Goal: Information Seeking & Learning: Find specific fact

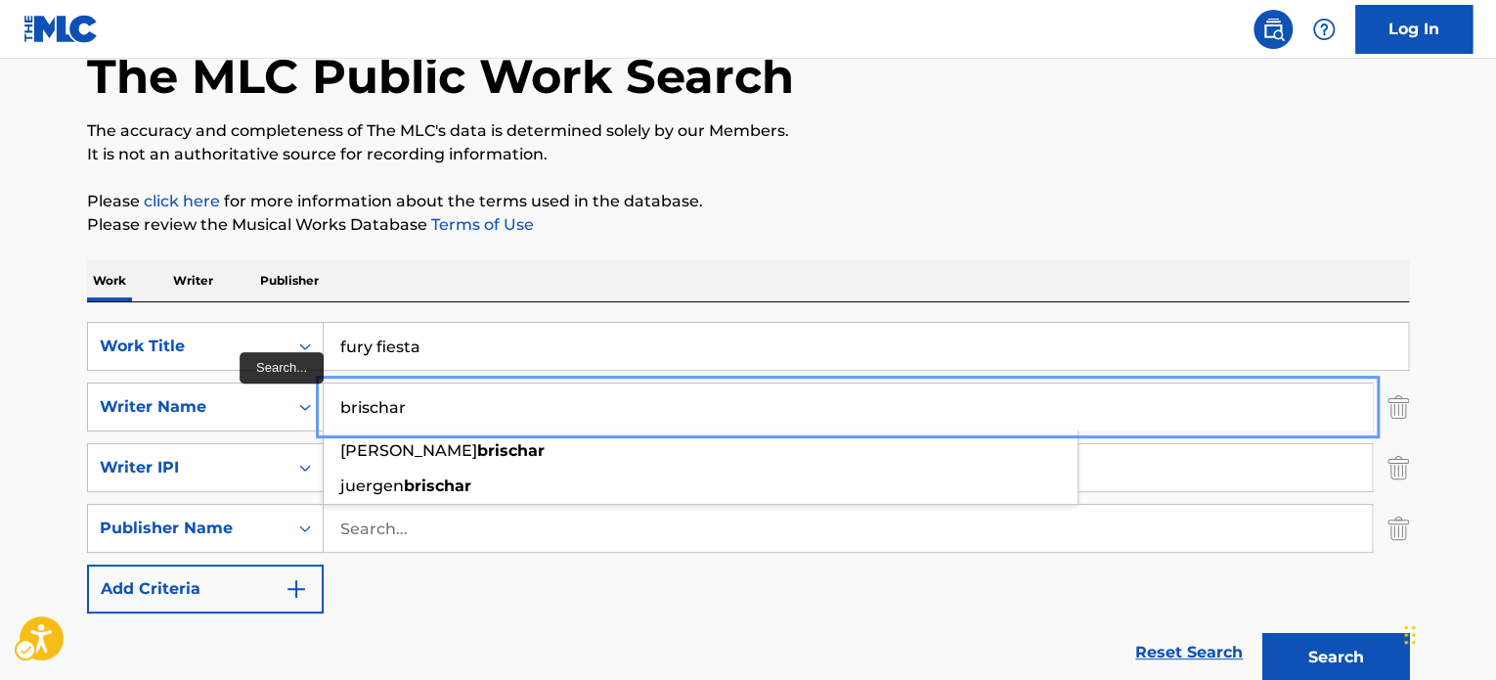
click at [442, 412] on input "brischar" at bounding box center [848, 406] width 1048 height 47
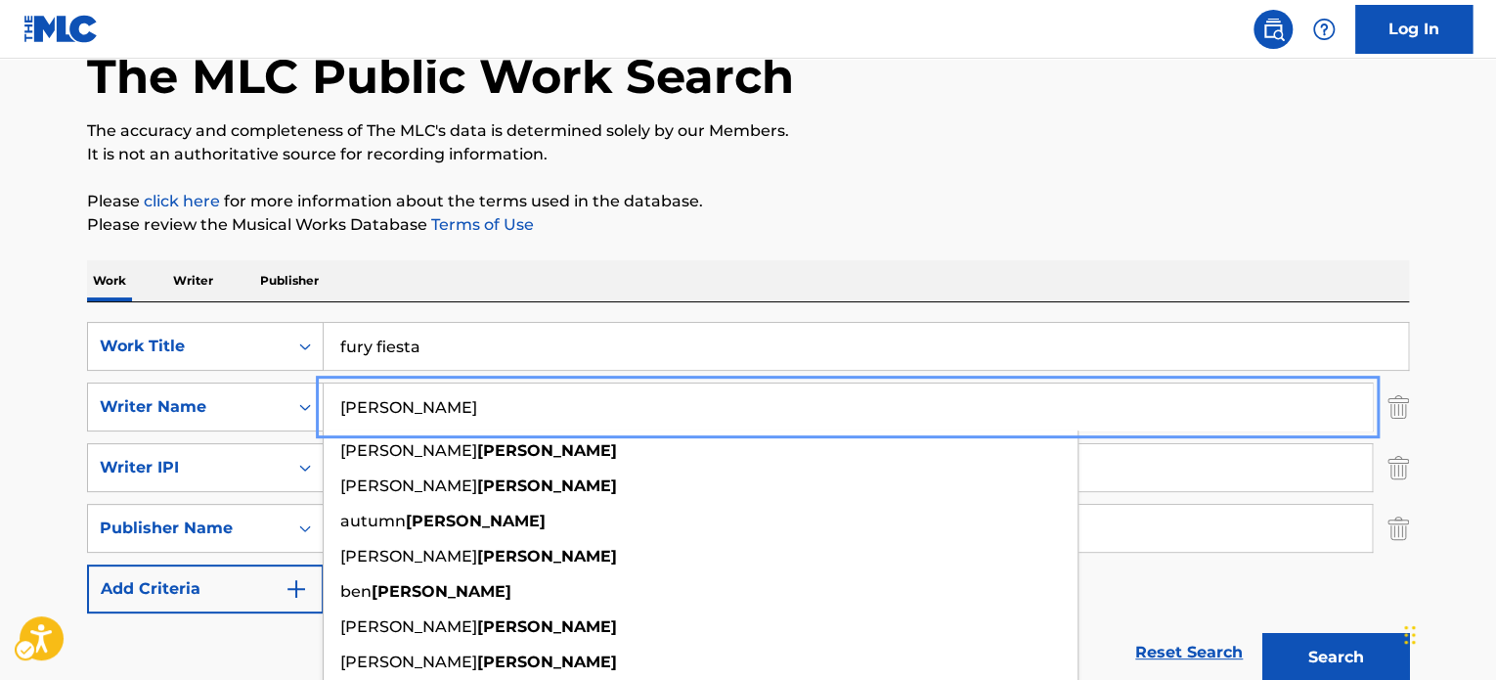
type input "[PERSON_NAME]"
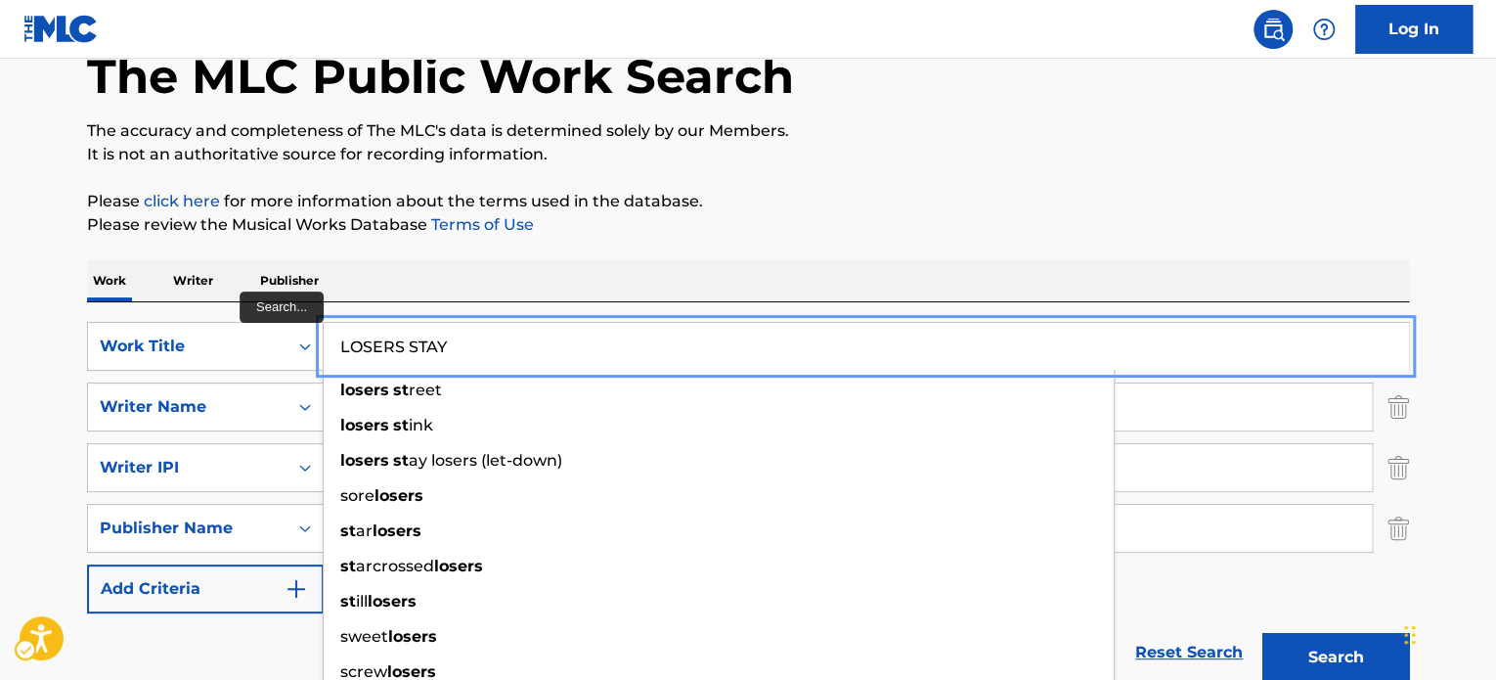
type input "LOSERS STAY"
click at [1262, 633] on button "Search" at bounding box center [1335, 657] width 147 height 49
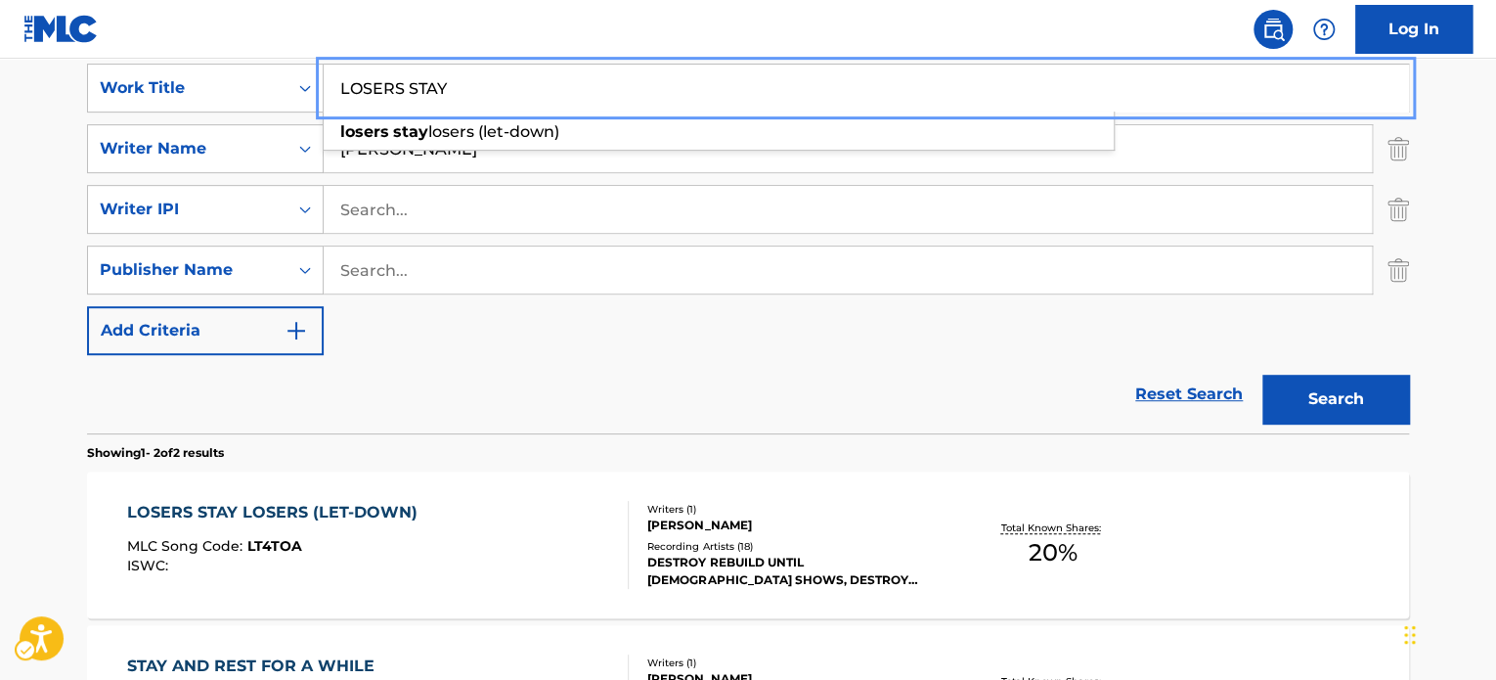
scroll to position [505, 0]
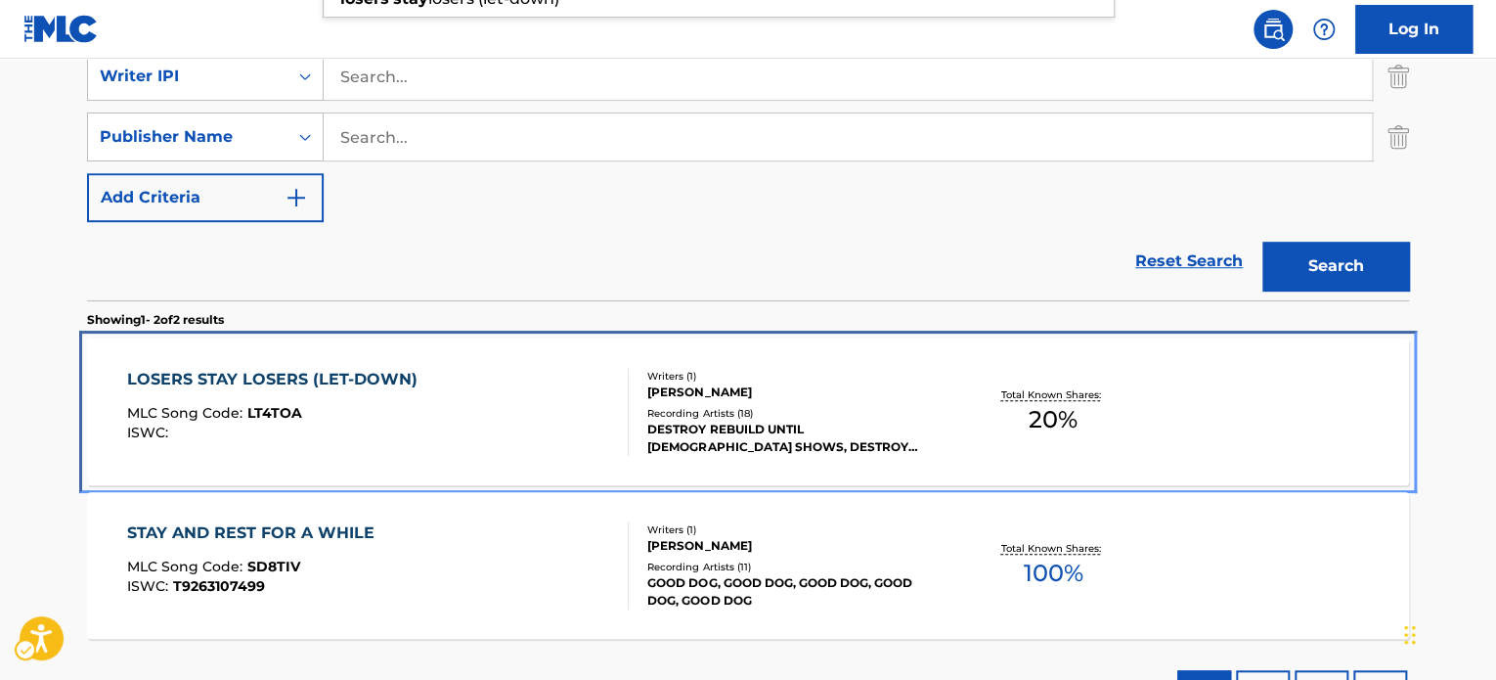
click at [491, 373] on div "LOSERS STAY LOSERS (LET-DOWN) MLC Song Code : LT4TOA ISWC :" at bounding box center [378, 412] width 503 height 88
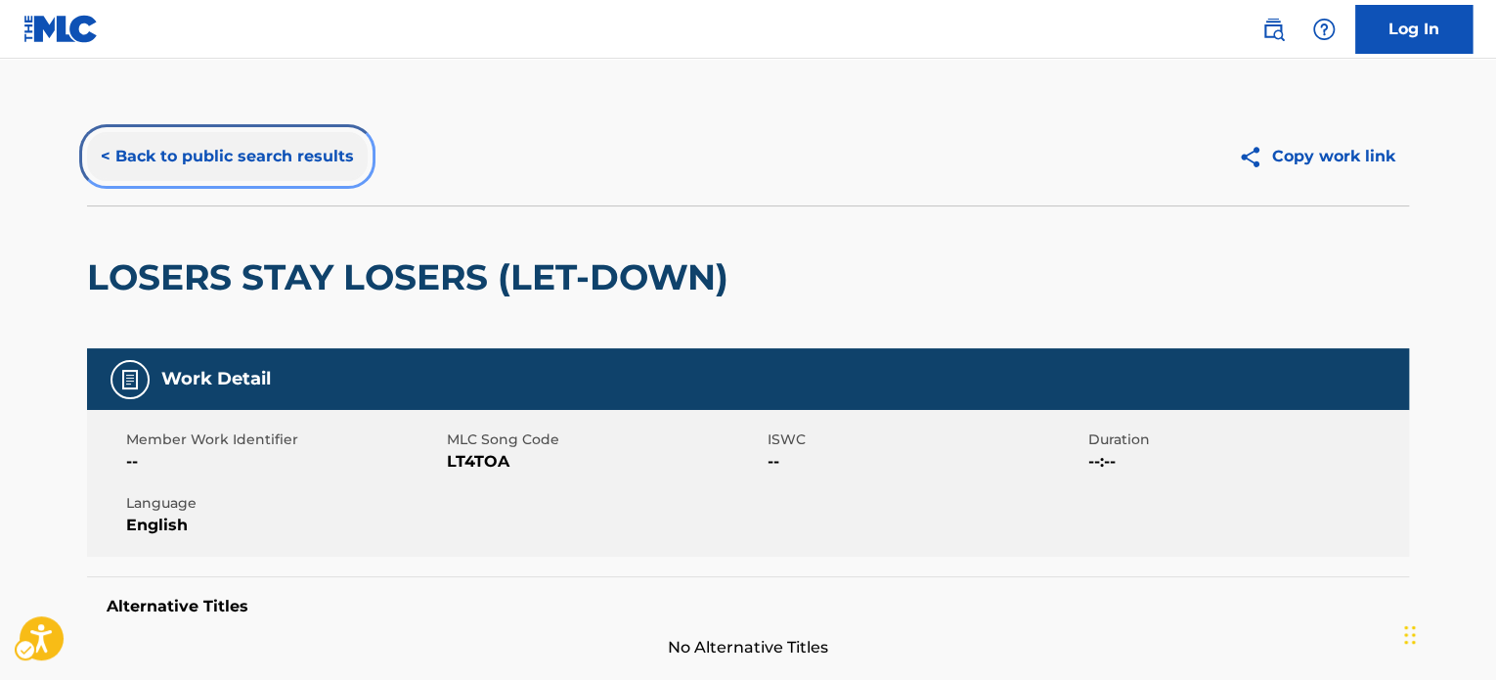
click at [306, 155] on button "< Back to public search results" at bounding box center [227, 156] width 281 height 49
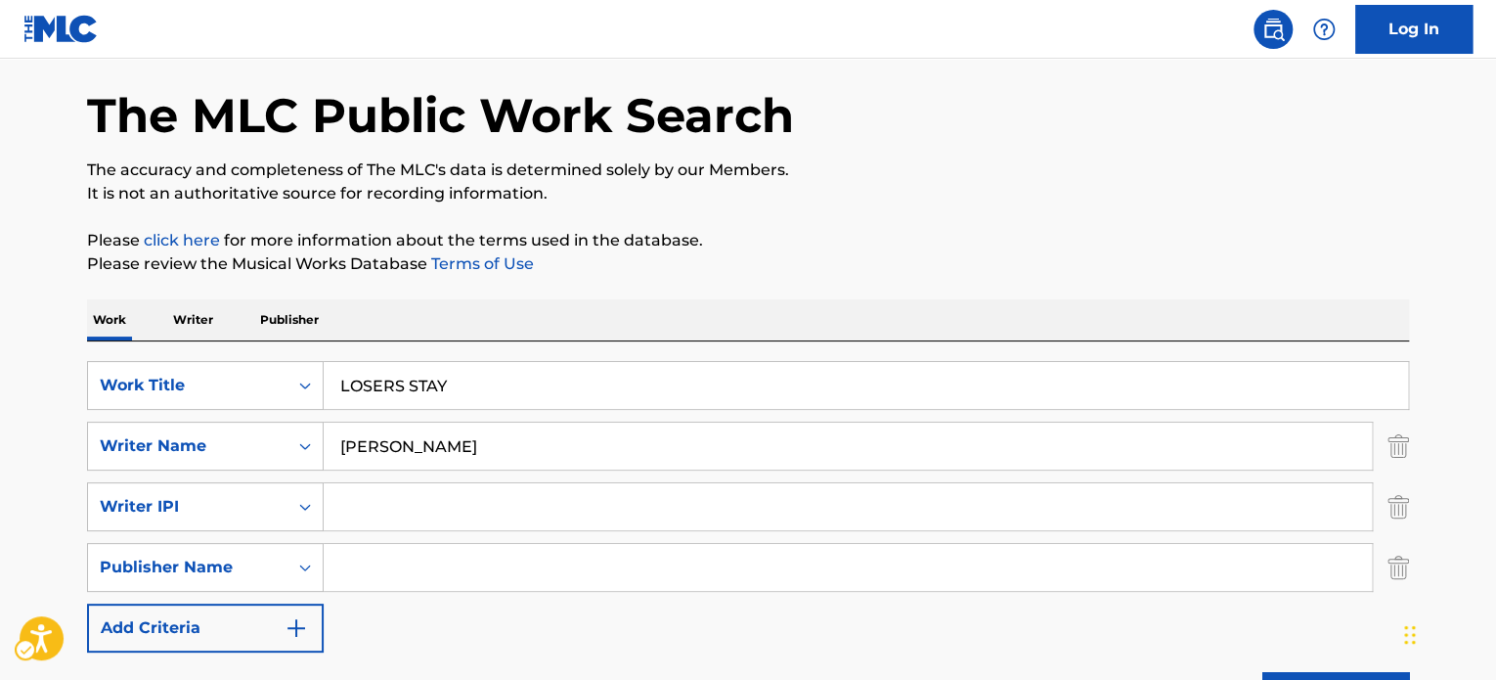
scroll to position [34, 0]
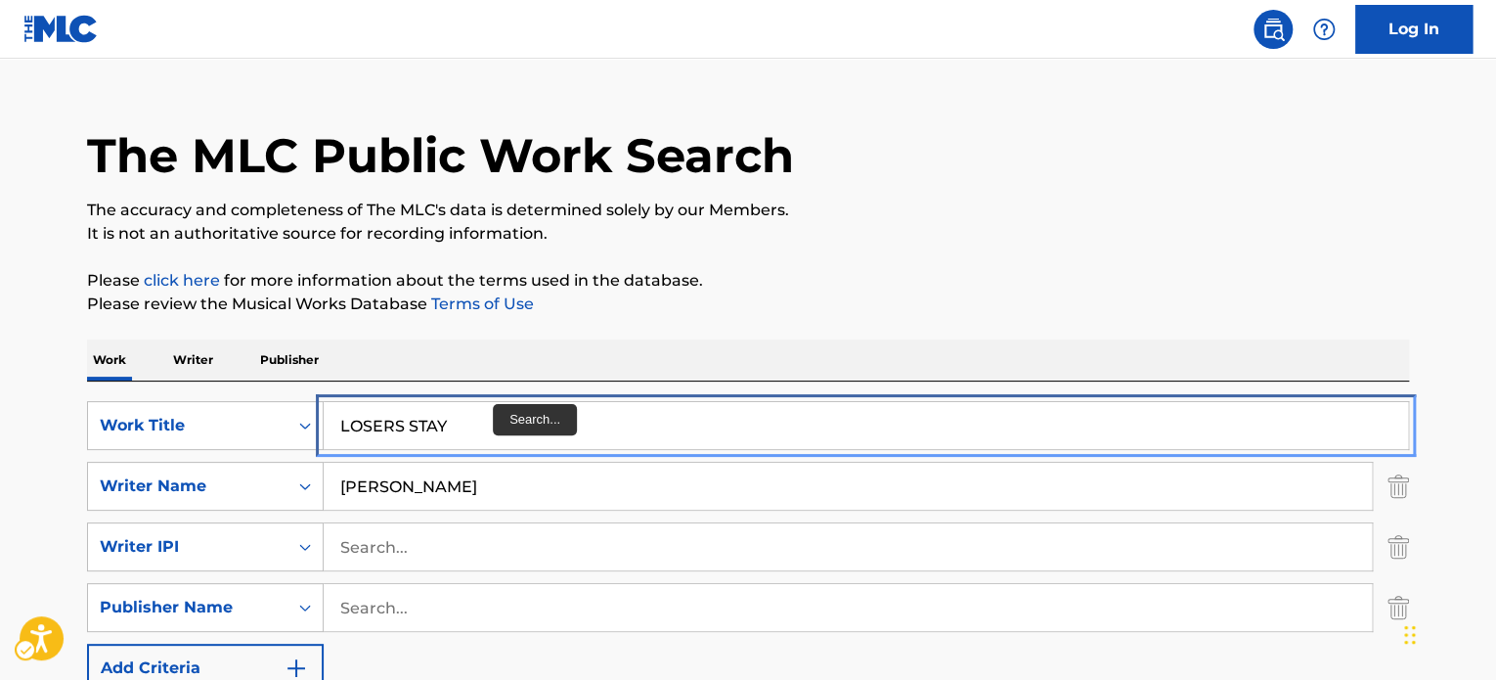
paste input "Two Hand Touch"
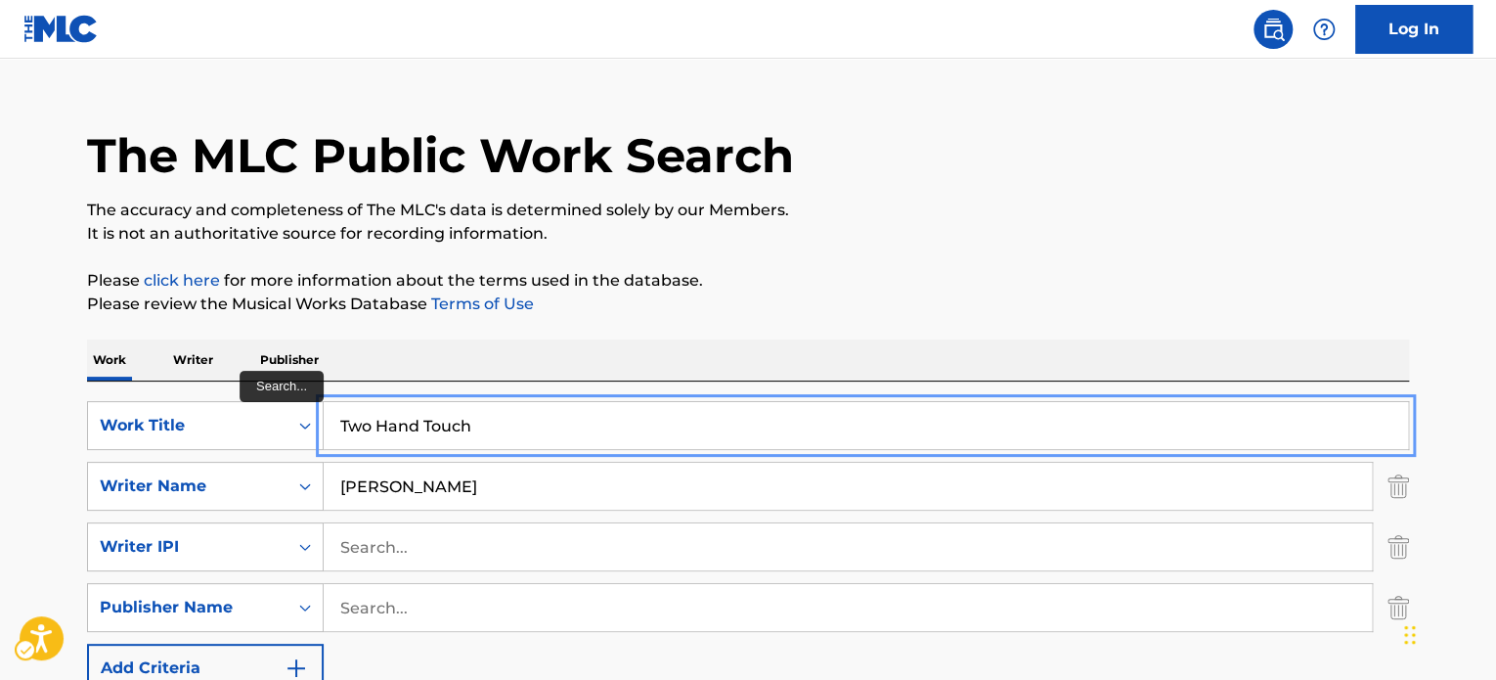
type input "Two Hand Touch"
click at [962, 273] on p "Please click here for more information about the terms used in the database." at bounding box center [748, 280] width 1322 height 23
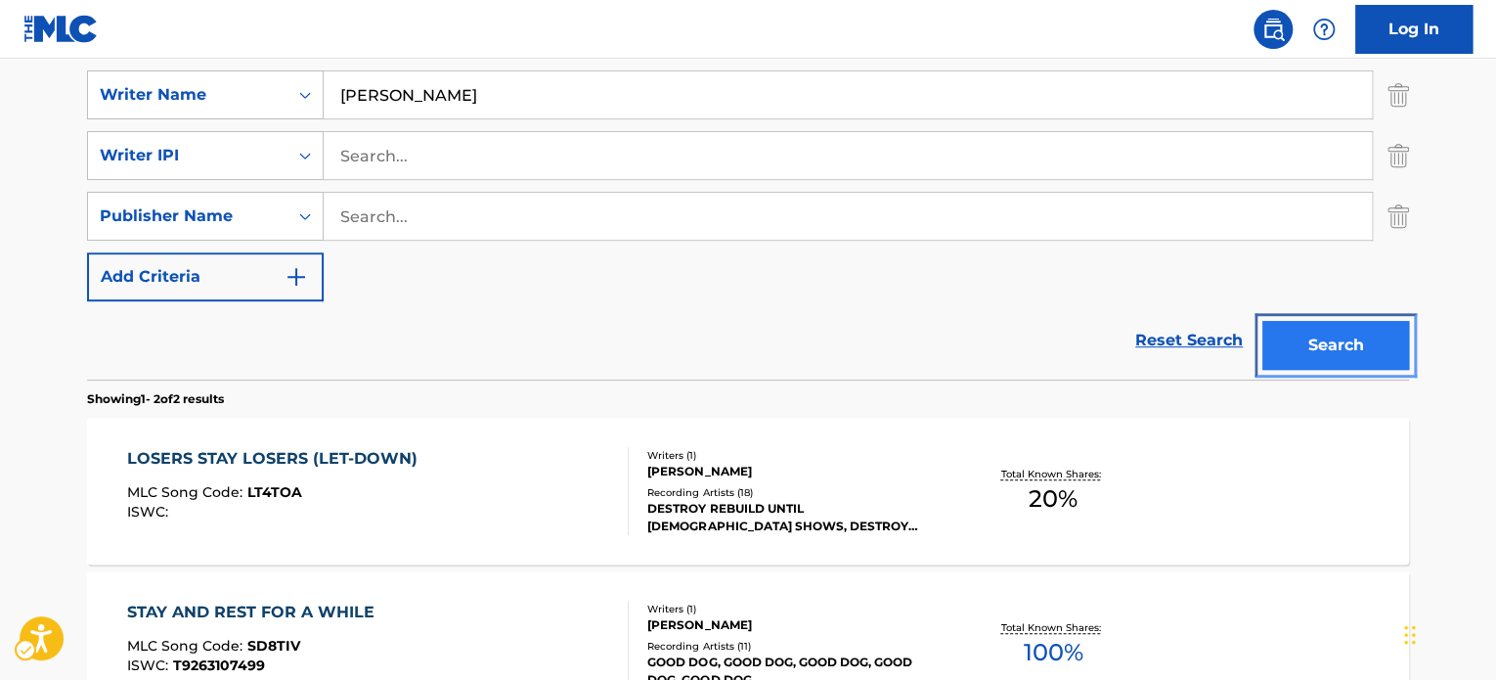
click at [1306, 331] on button "Search" at bounding box center [1335, 345] width 147 height 49
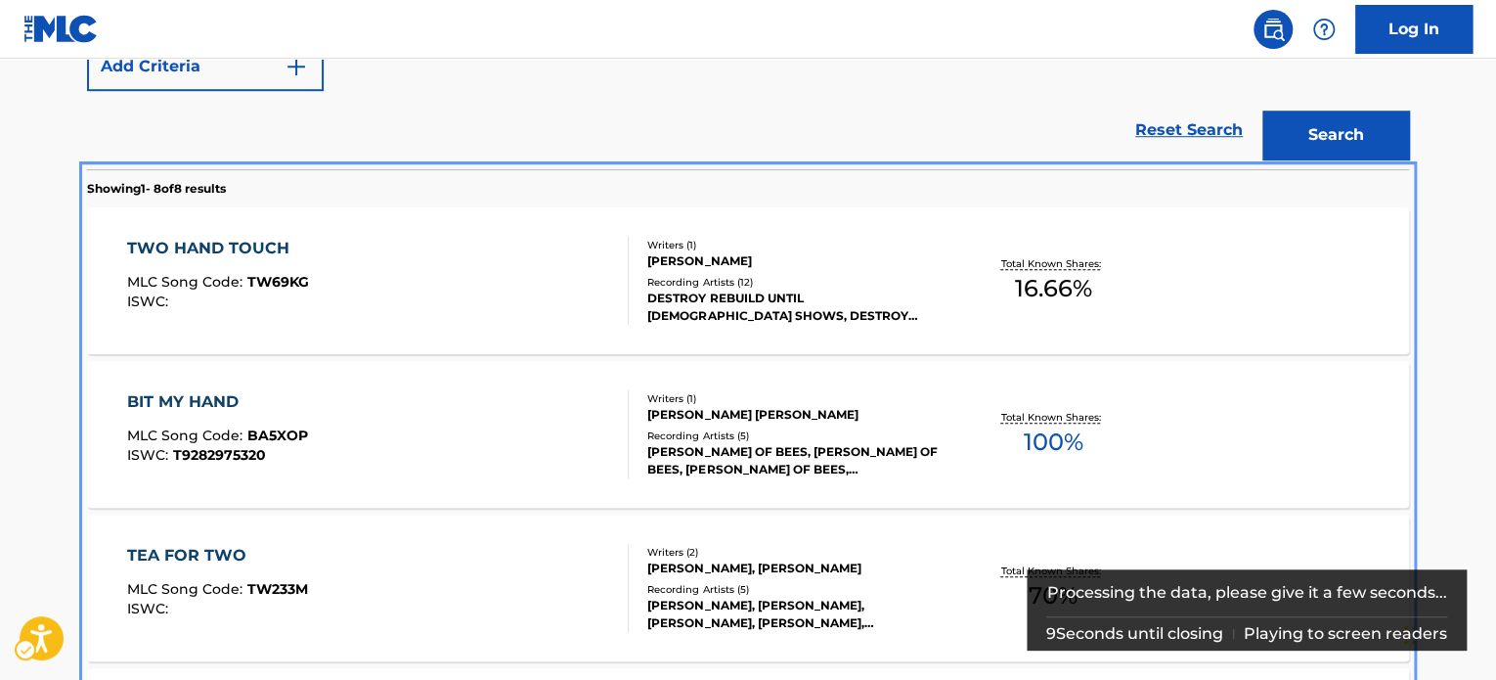
scroll to position [609, 0]
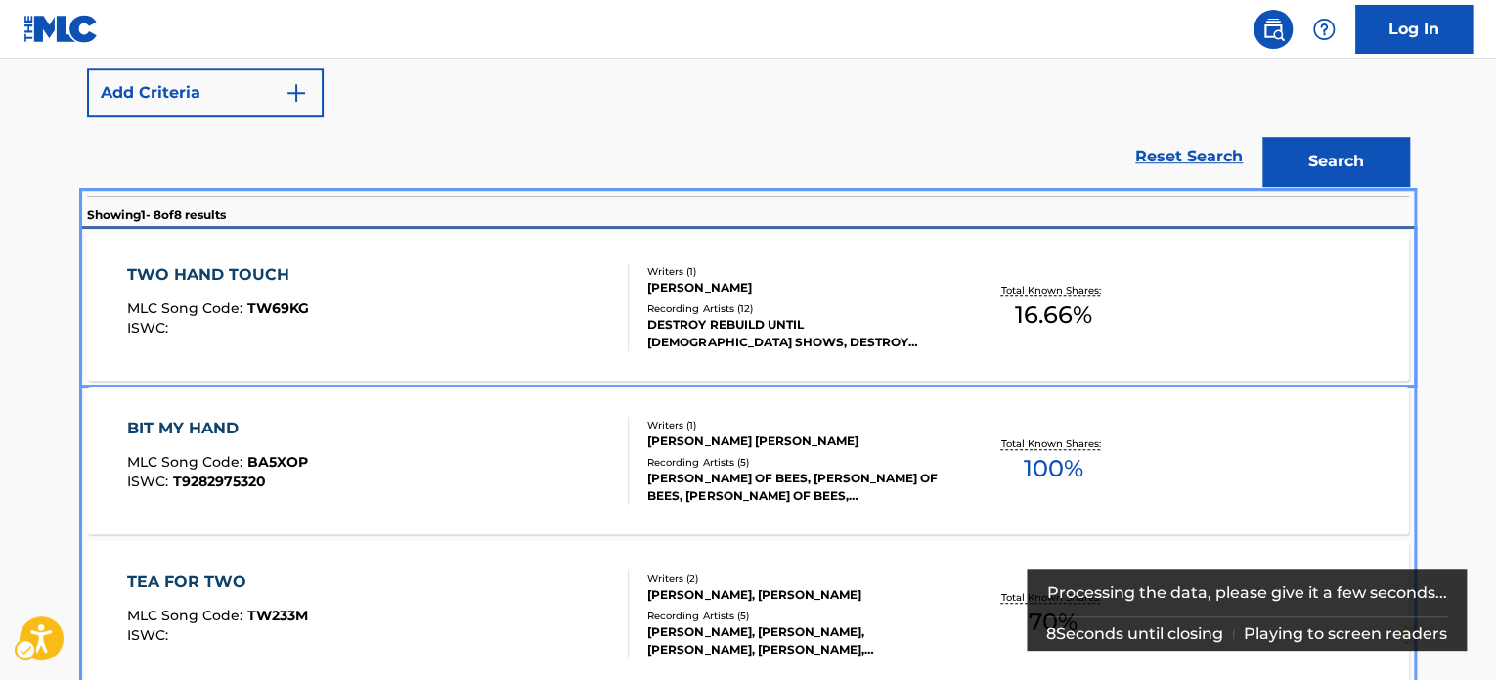
click at [502, 292] on div "TWO HAND TOUCH MLC Song Code : TW69KG ISWC :" at bounding box center [378, 307] width 503 height 88
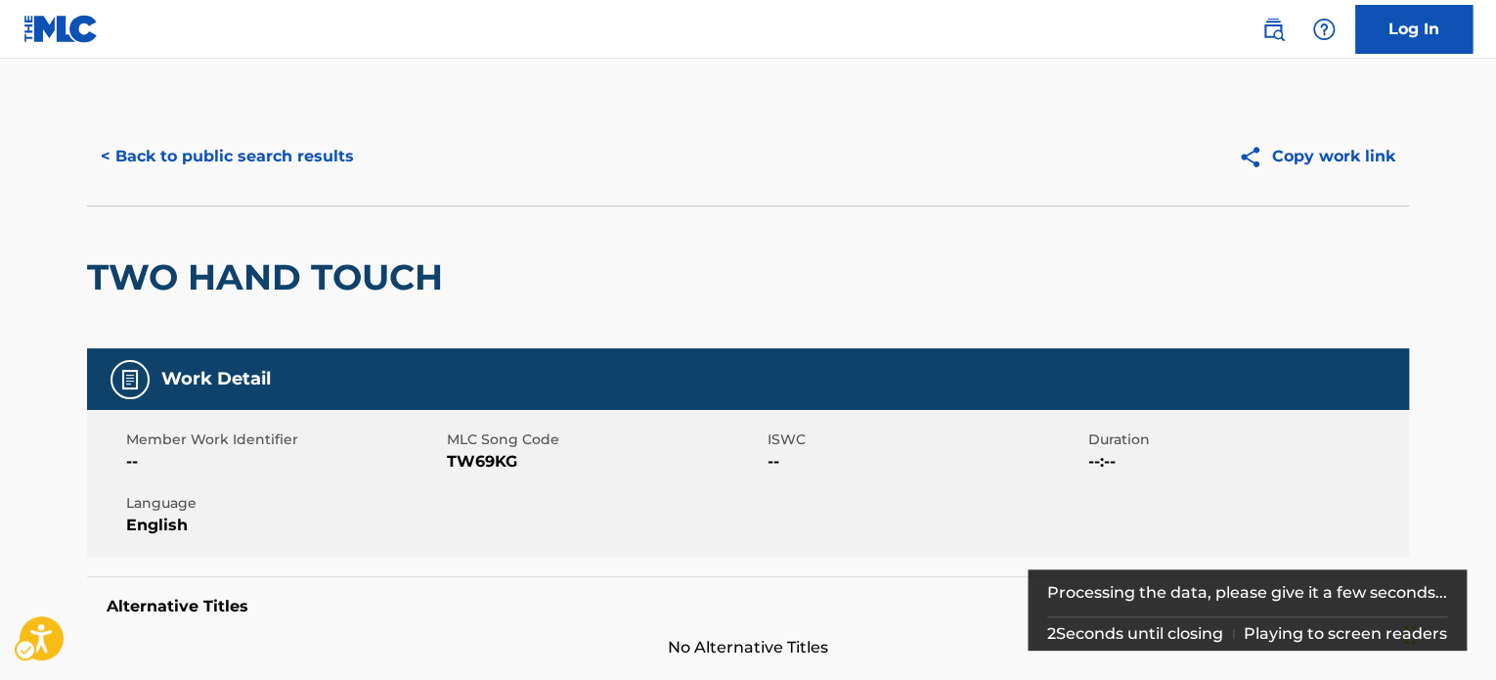
click at [301, 181] on div "< Back to public search results Copy work link" at bounding box center [748, 157] width 1322 height 98
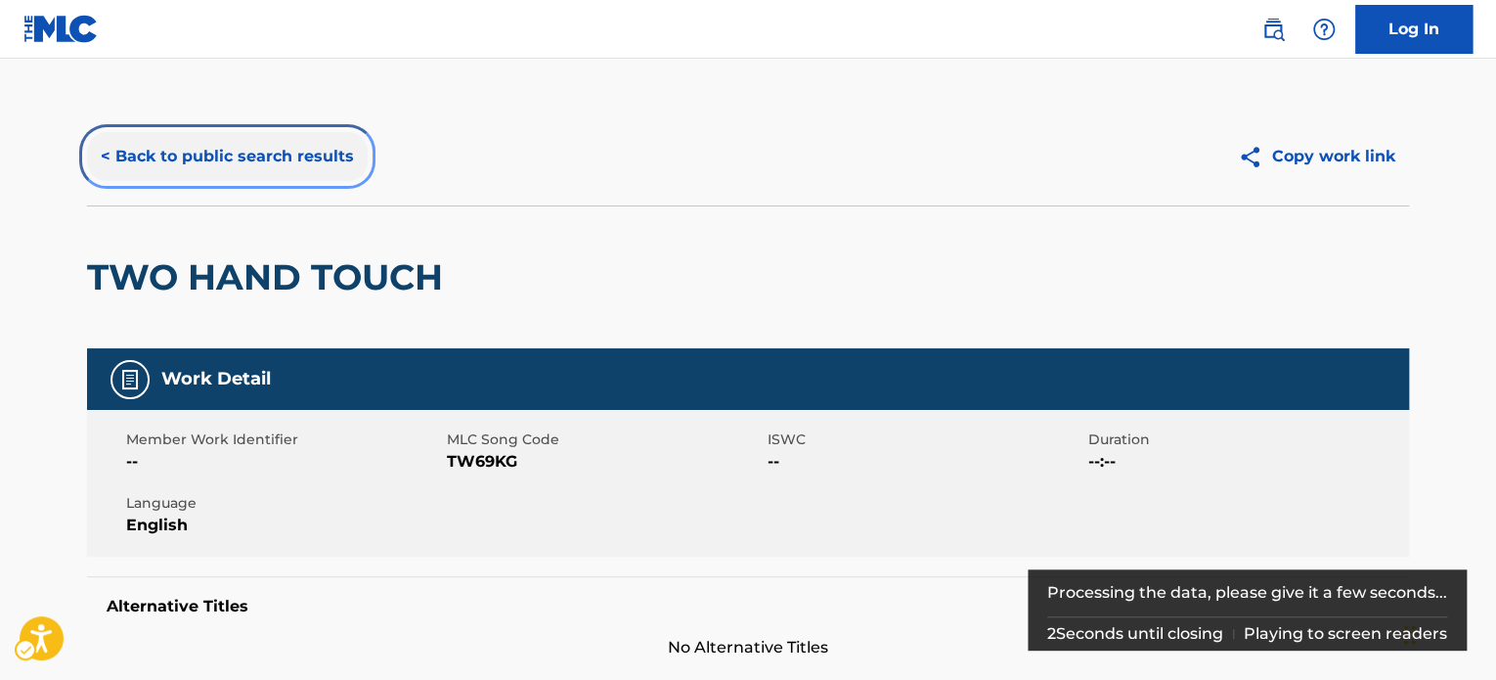
click at [298, 152] on button "< Back to public search results" at bounding box center [227, 156] width 281 height 49
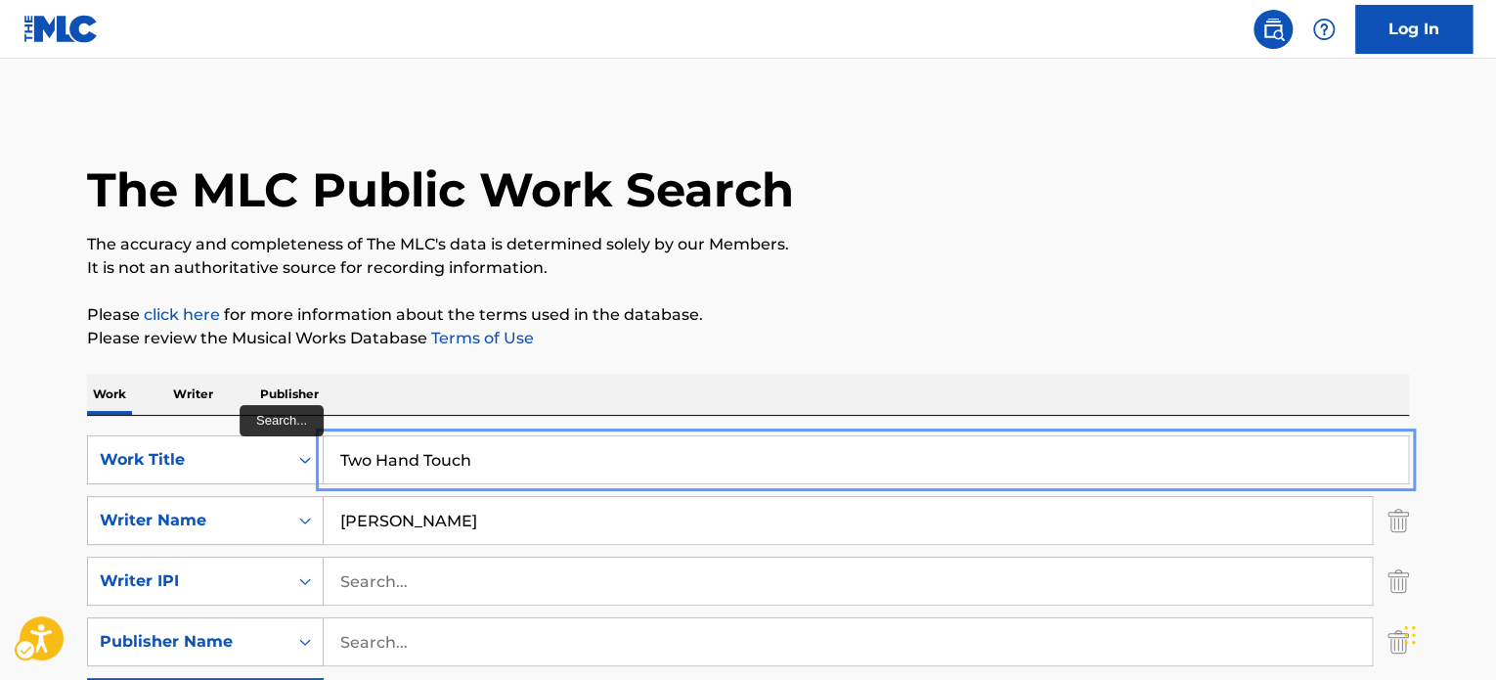
paste input "Headcase"
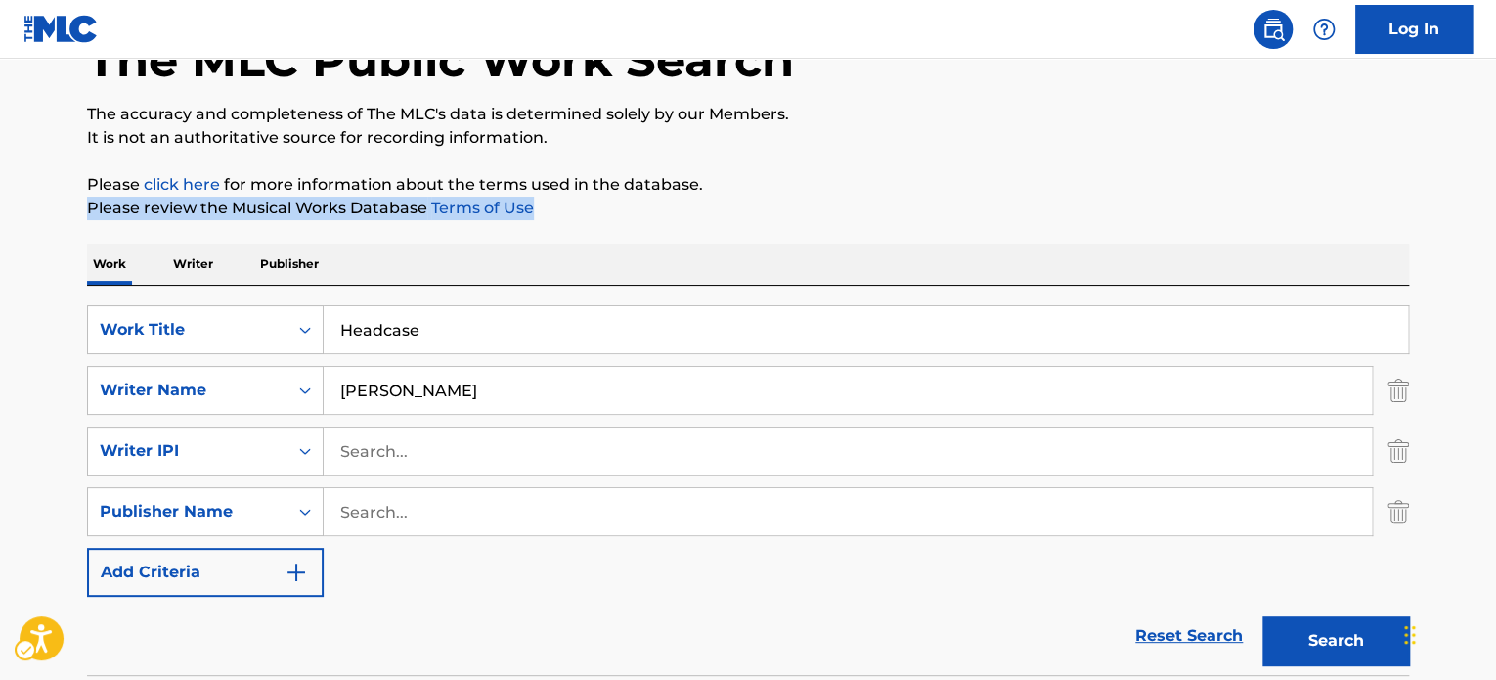
scroll to position [293, 0]
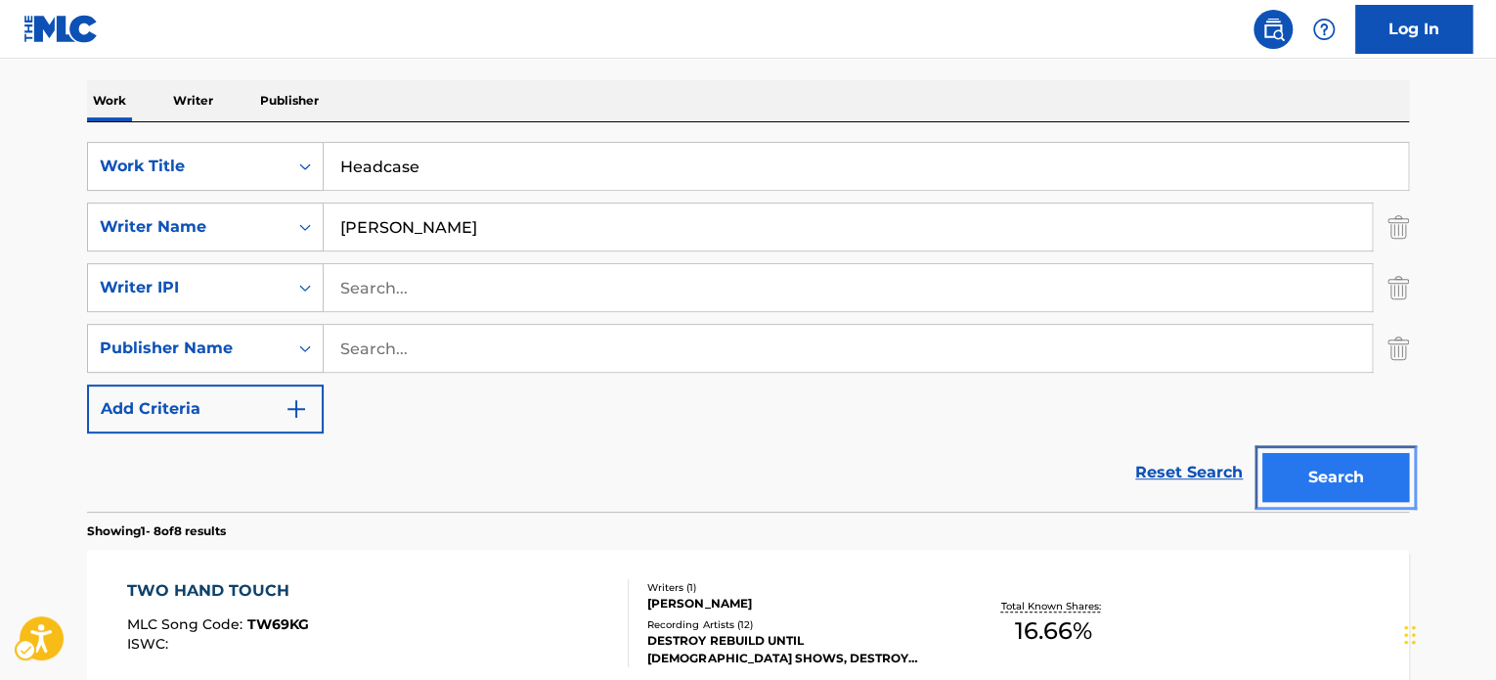
click at [1352, 468] on button "Search" at bounding box center [1335, 477] width 147 height 49
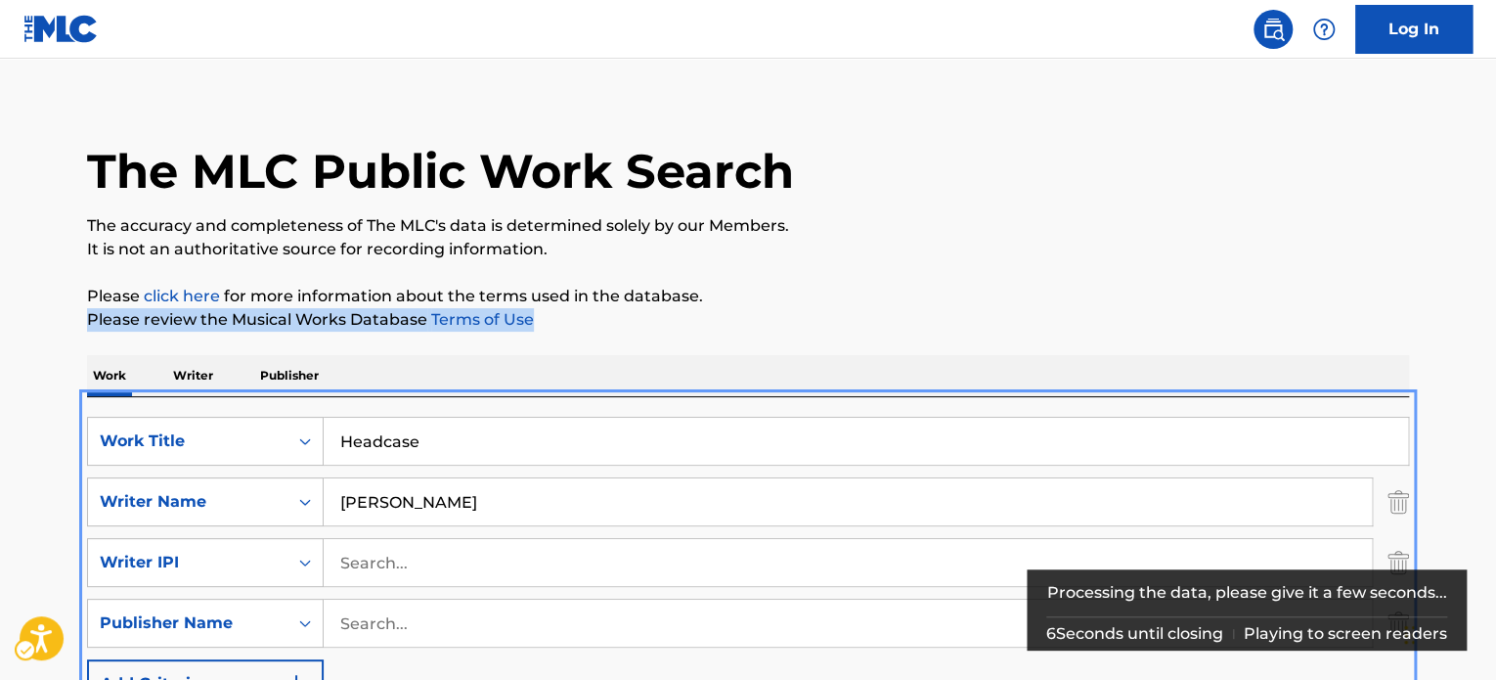
scroll to position [10, 0]
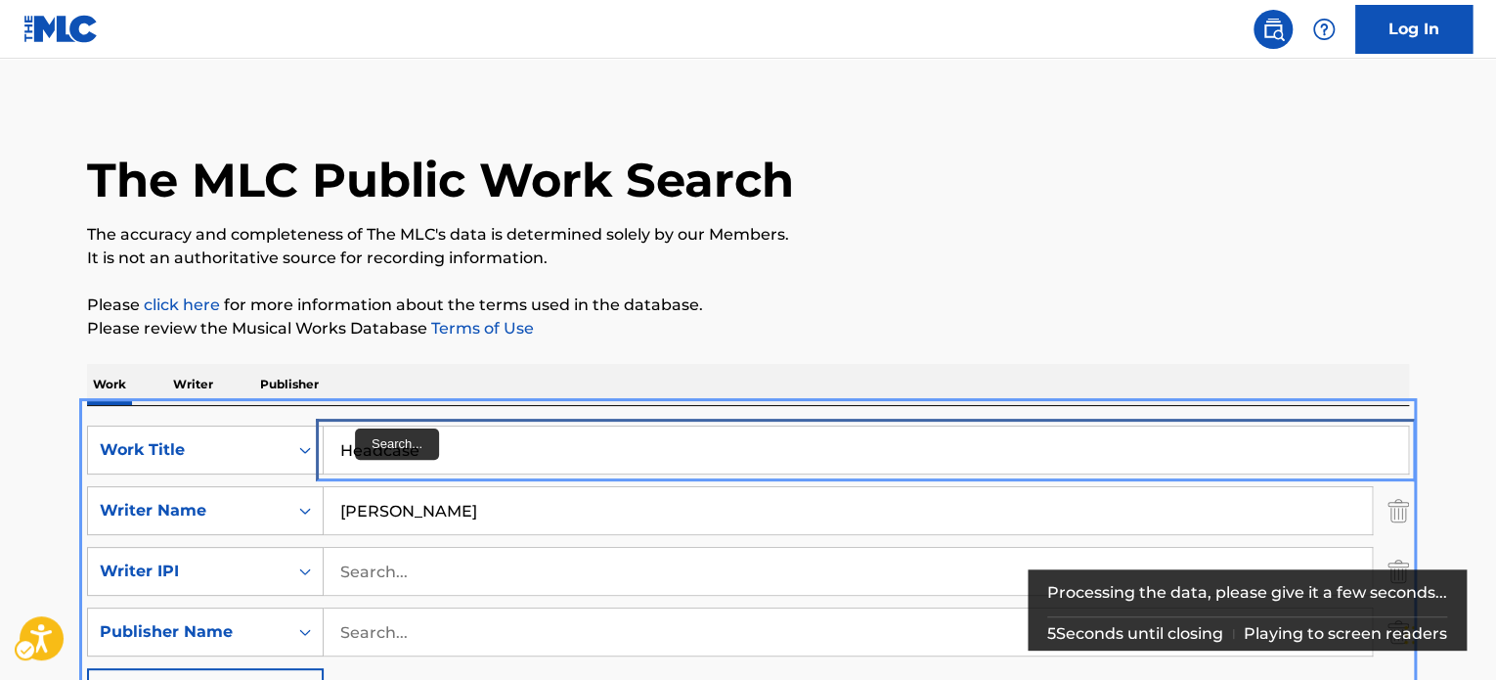
click at [441, 463] on input "Headcase" at bounding box center [866, 449] width 1084 height 47
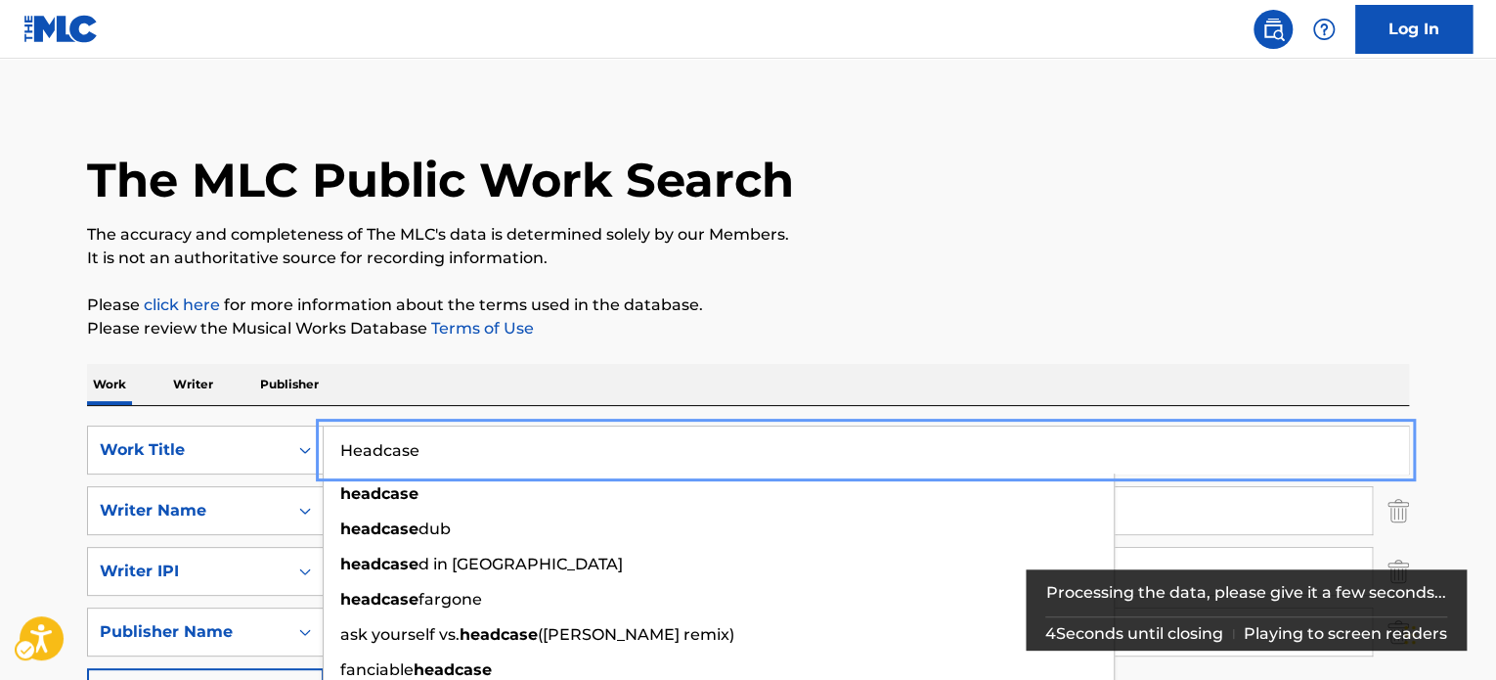
click at [442, 463] on input "Headcase" at bounding box center [866, 449] width 1084 height 47
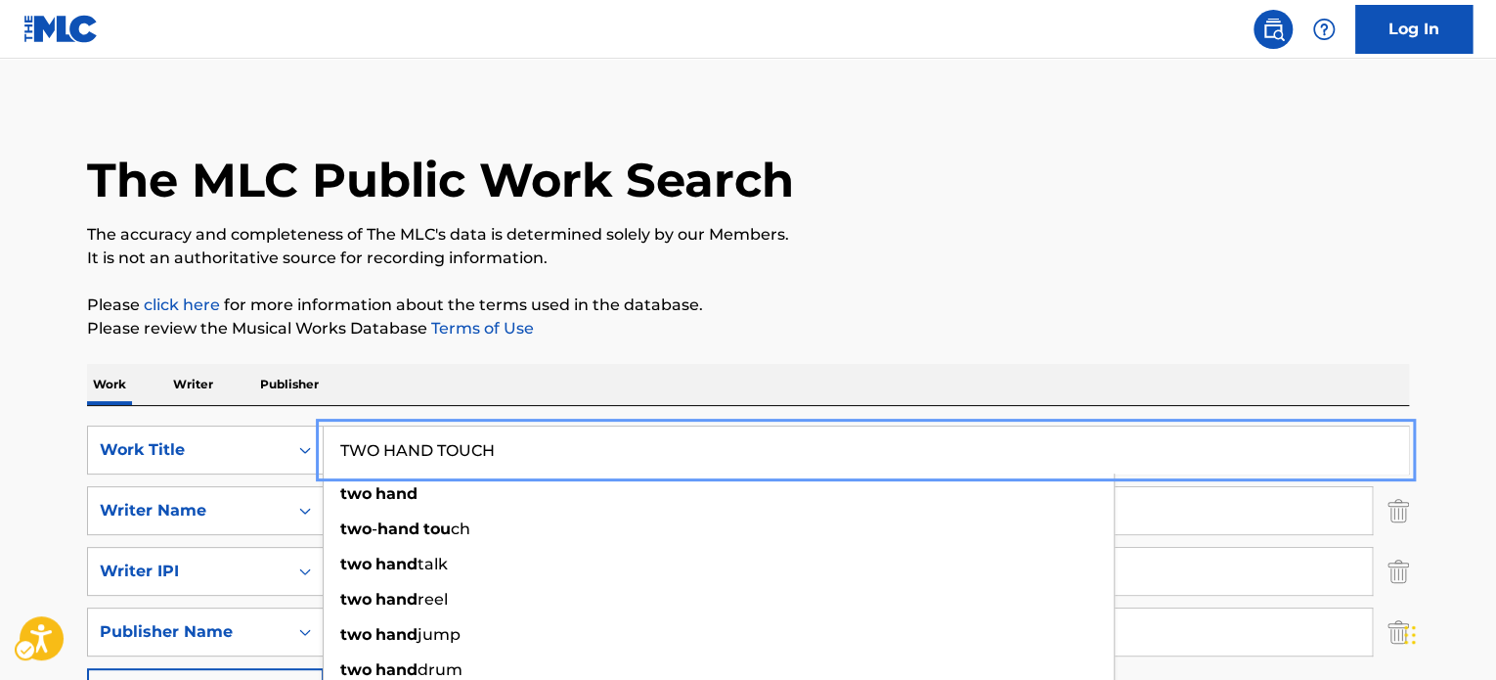
type input "TWO HAND TOUCH"
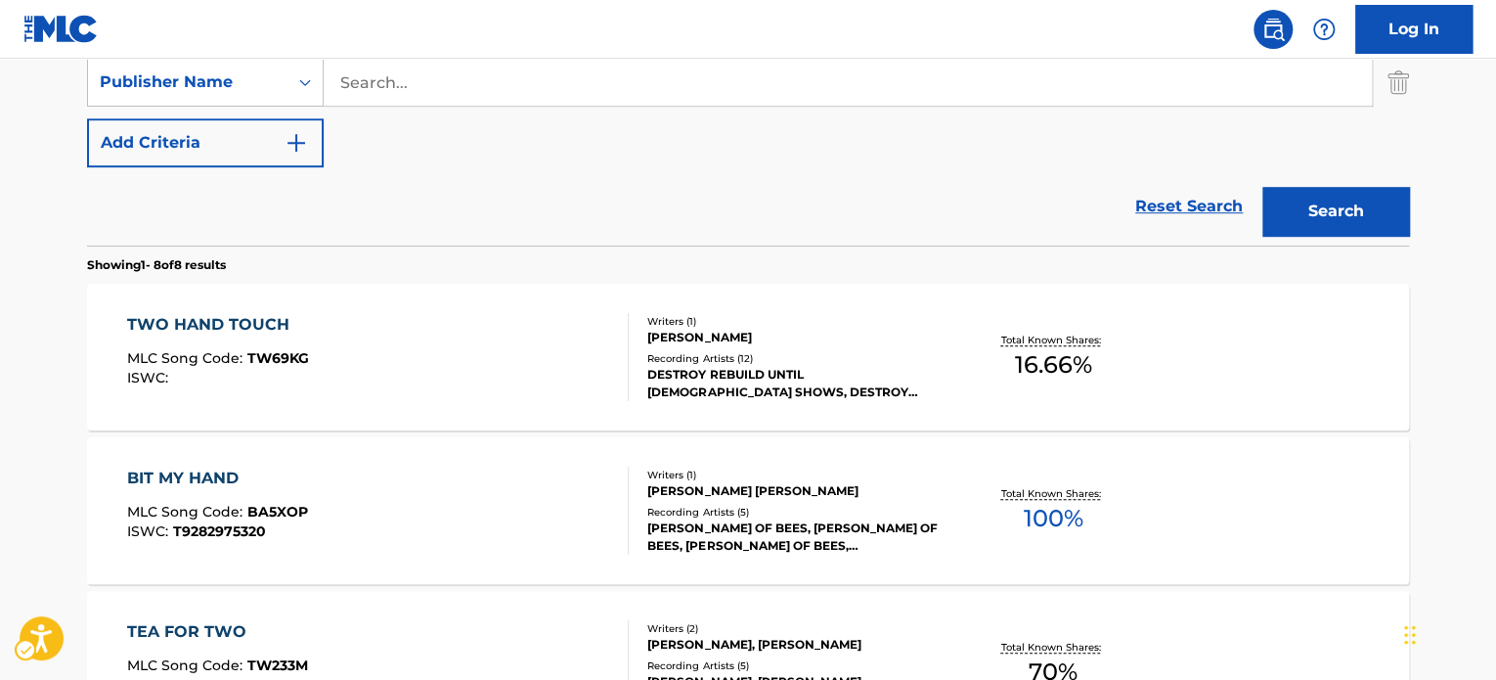
scroll to position [596, 0]
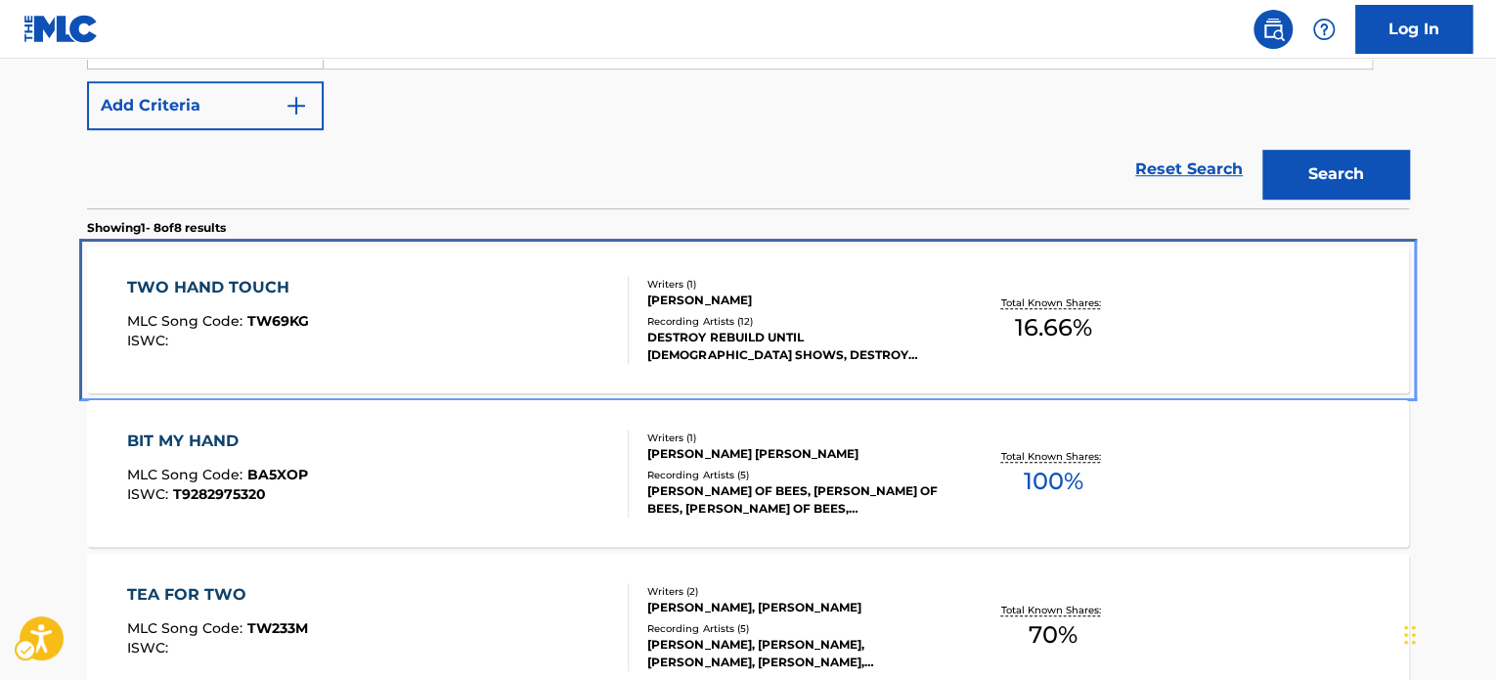
click at [481, 335] on div "TWO HAND TOUCH MLC Song Code : TW69KG ISWC :" at bounding box center [378, 320] width 503 height 88
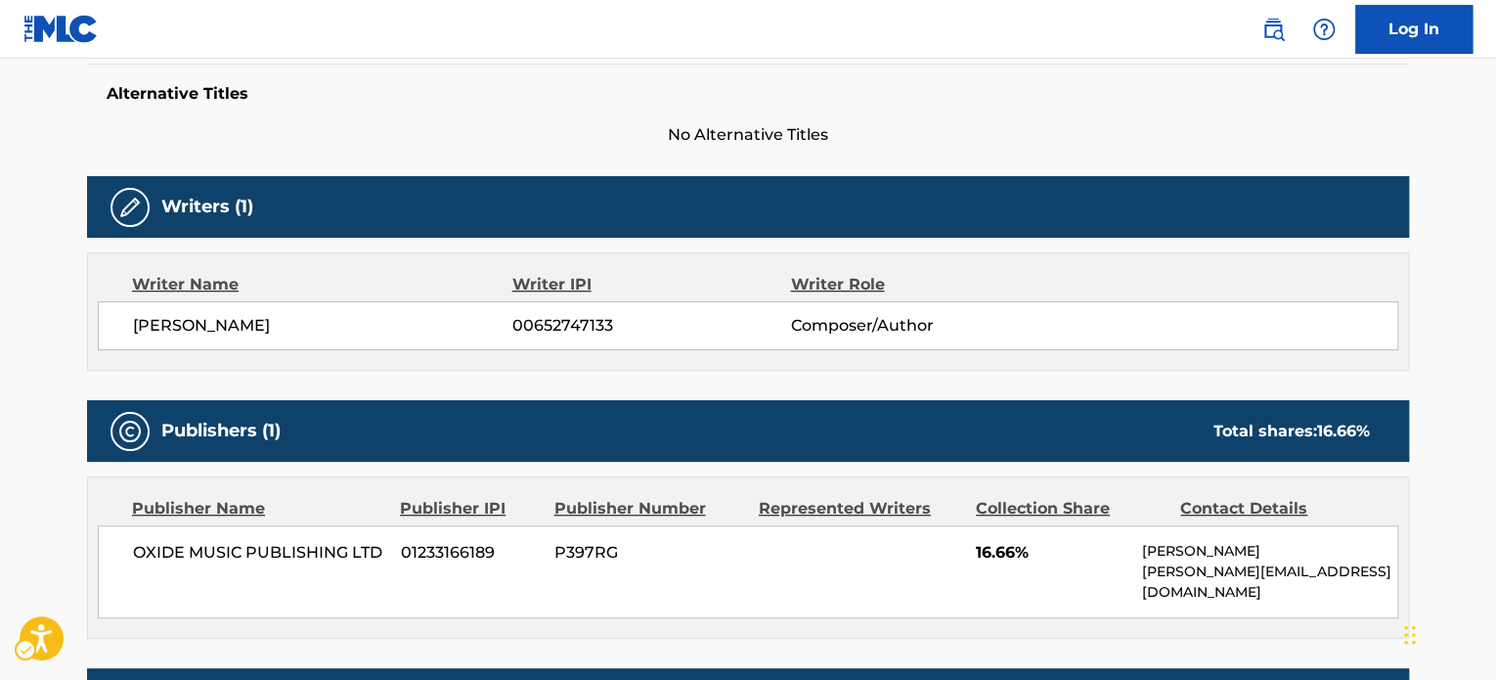
scroll to position [587, 0]
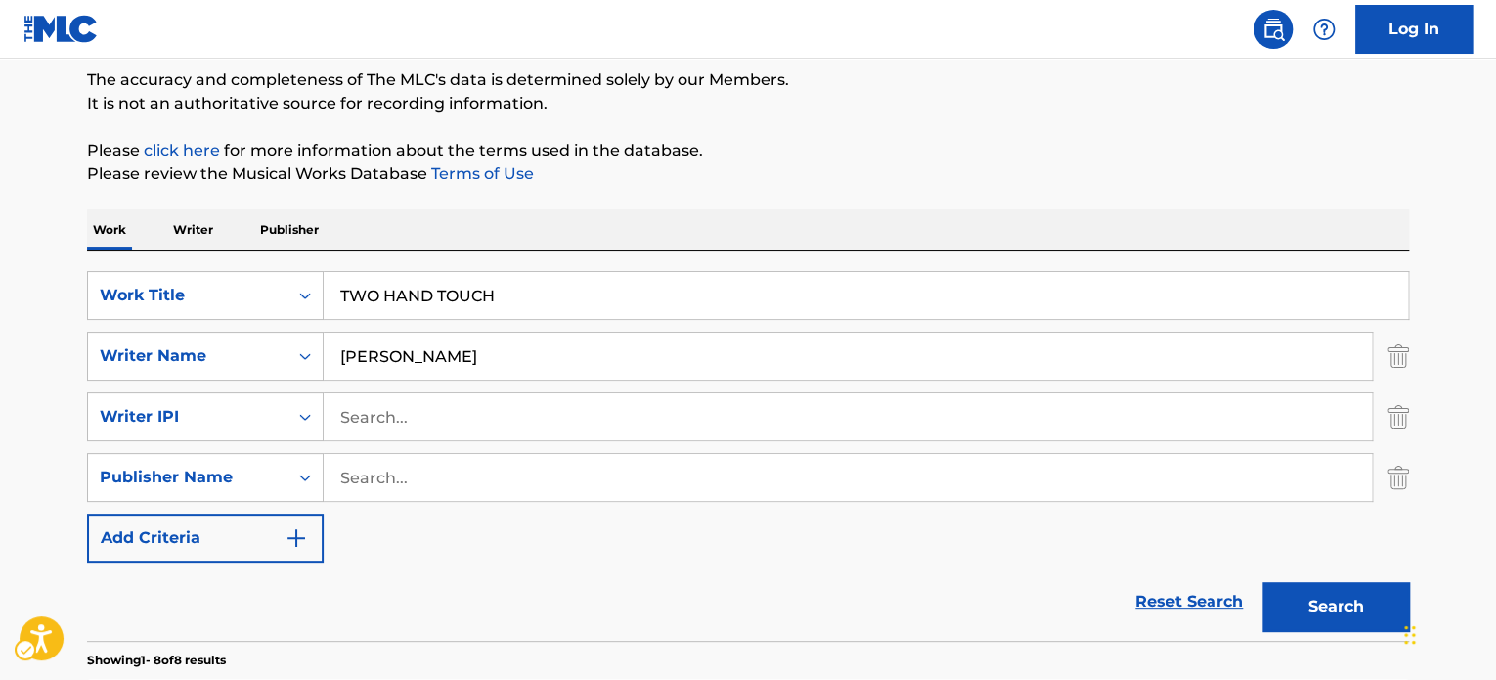
scroll to position [145, 0]
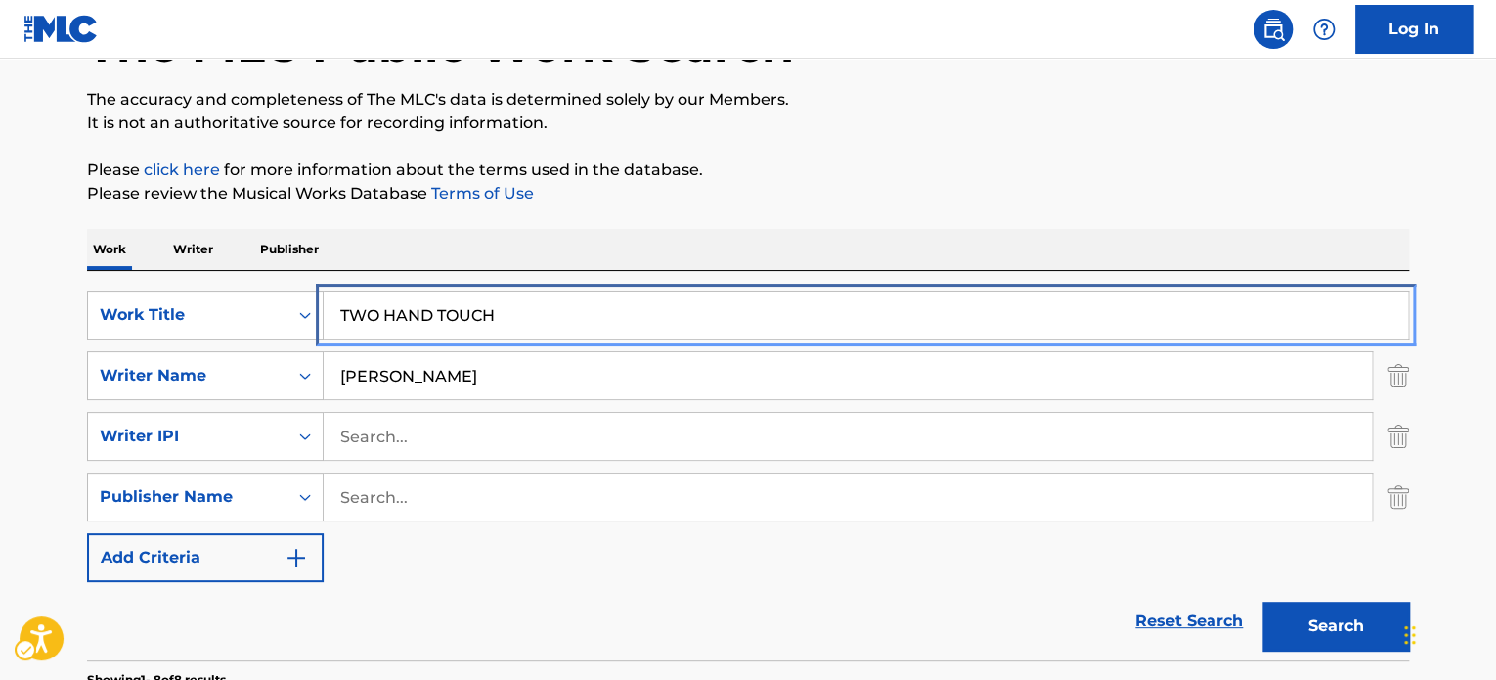
click at [481, 323] on input "TWO HAND TOUCH" at bounding box center [866, 314] width 1084 height 47
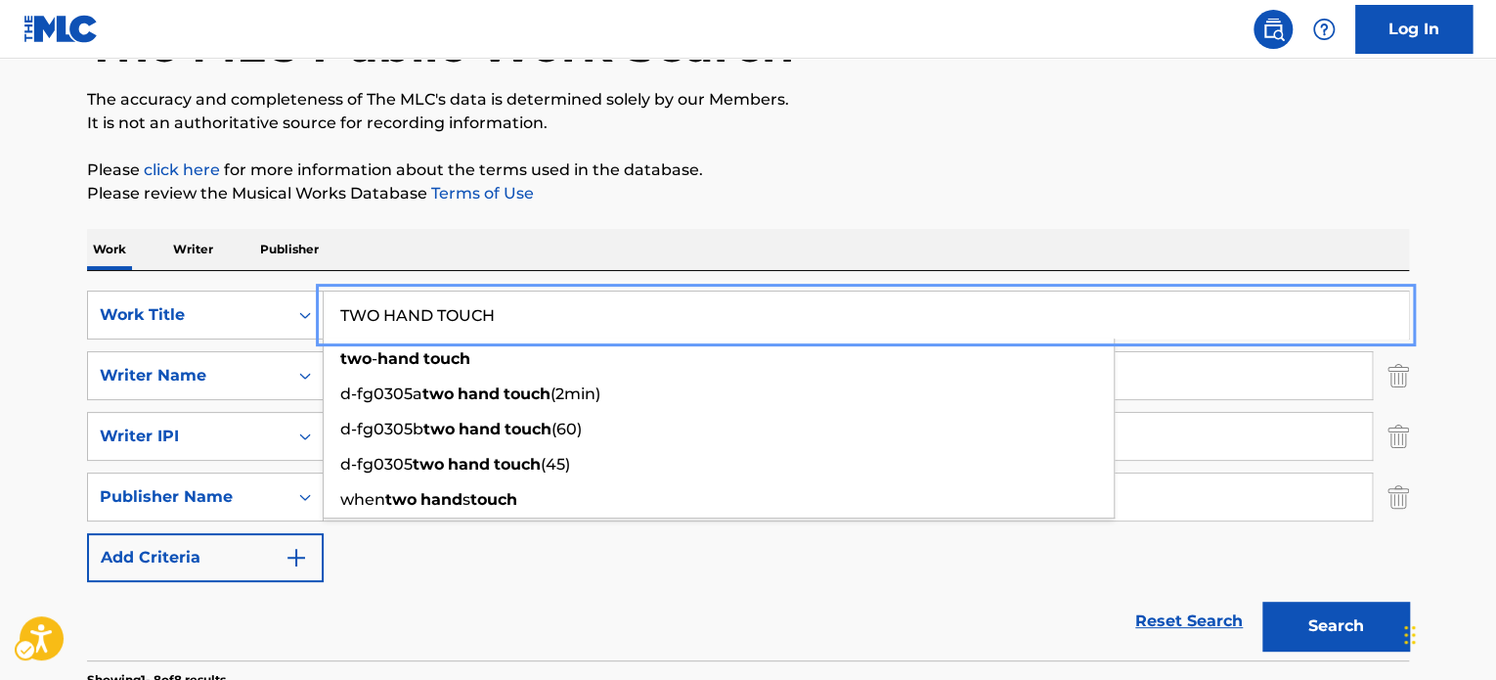
click at [481, 323] on input "TWO HAND TOUCH" at bounding box center [866, 314] width 1084 height 47
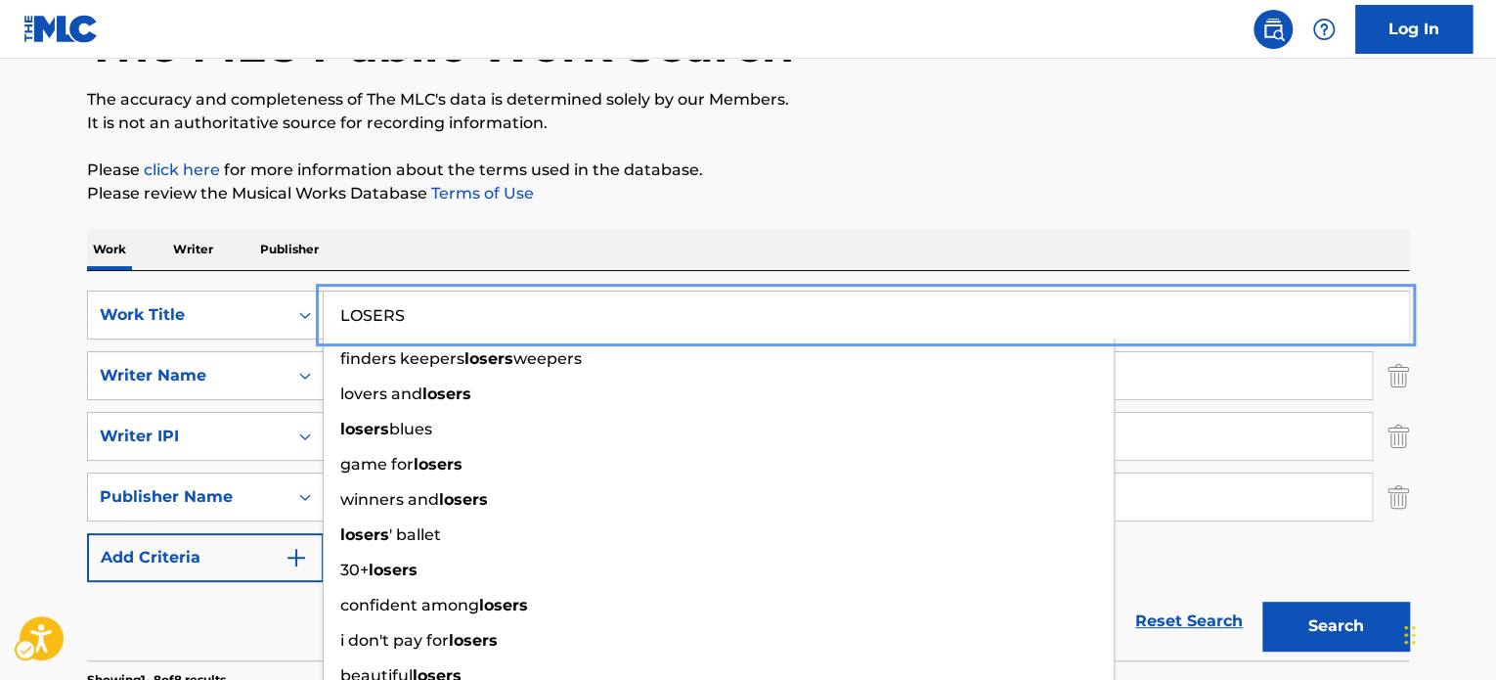
type input "LOSERS"
click at [1262, 601] on button "Search" at bounding box center [1335, 625] width 147 height 49
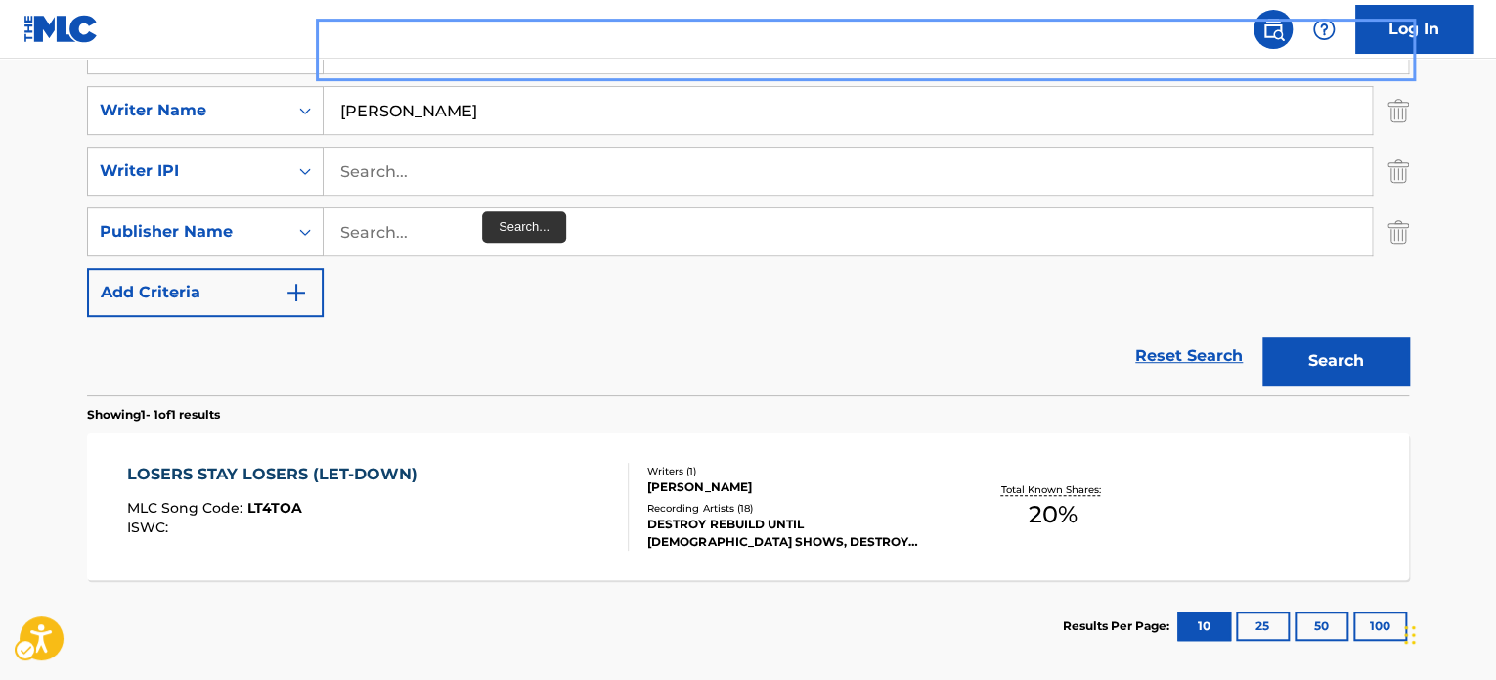
scroll to position [438, 0]
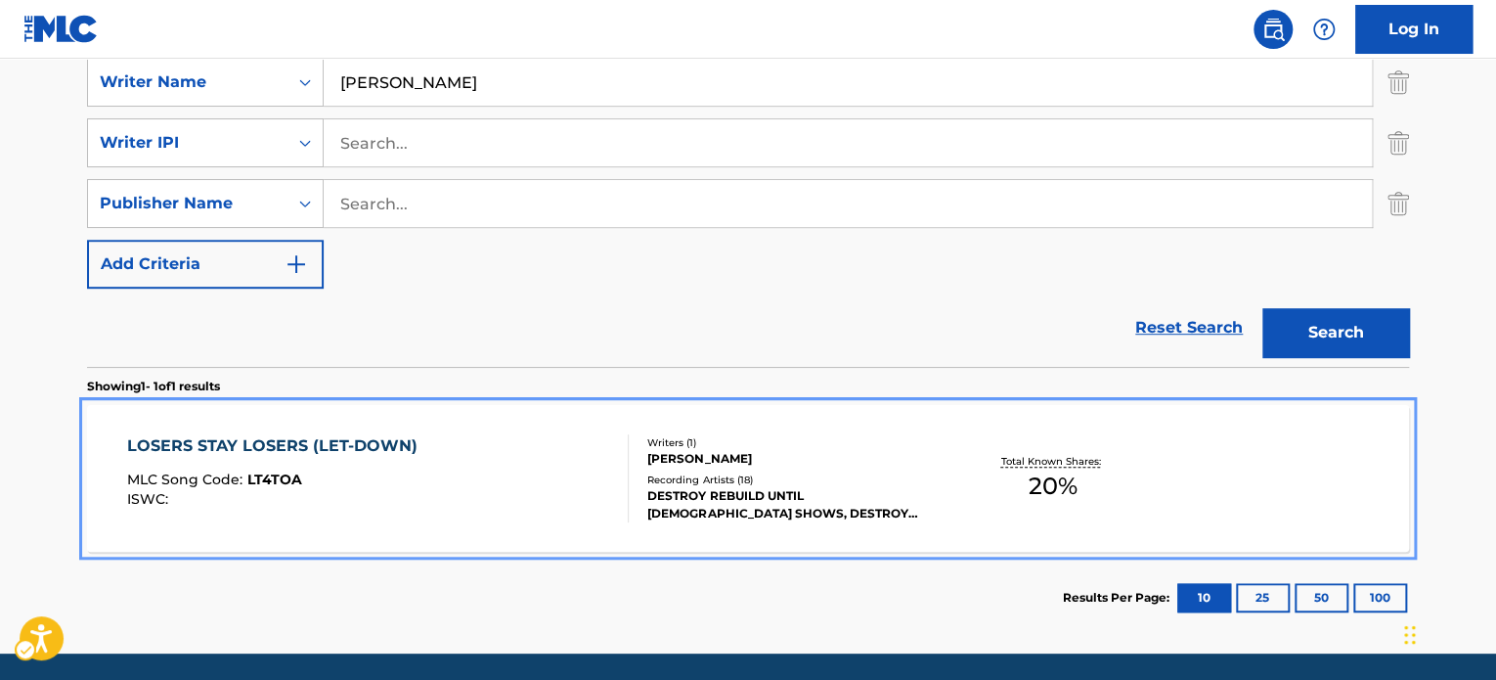
click at [497, 458] on div "LOSERS STAY LOSERS (LET-DOWN) MLC Song Code : LT4TOA ISWC :" at bounding box center [378, 478] width 503 height 88
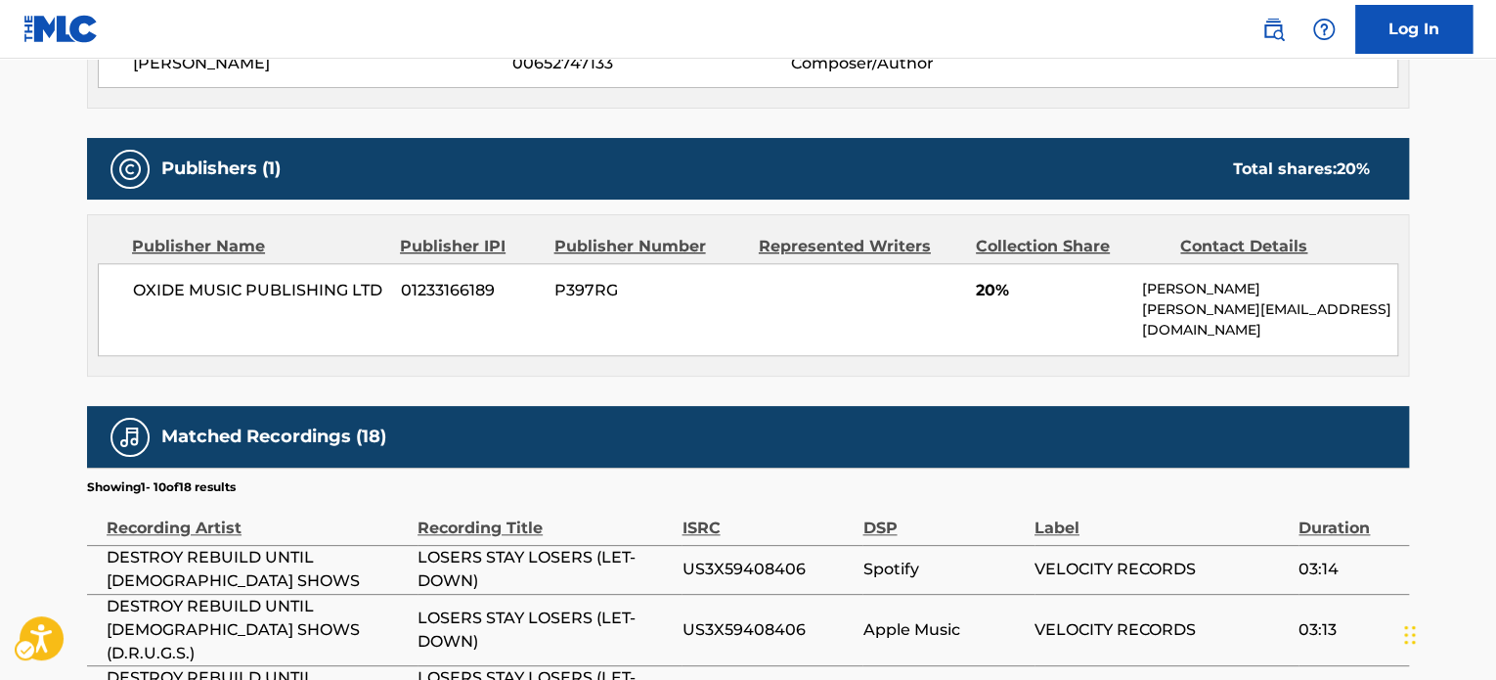
scroll to position [293, 0]
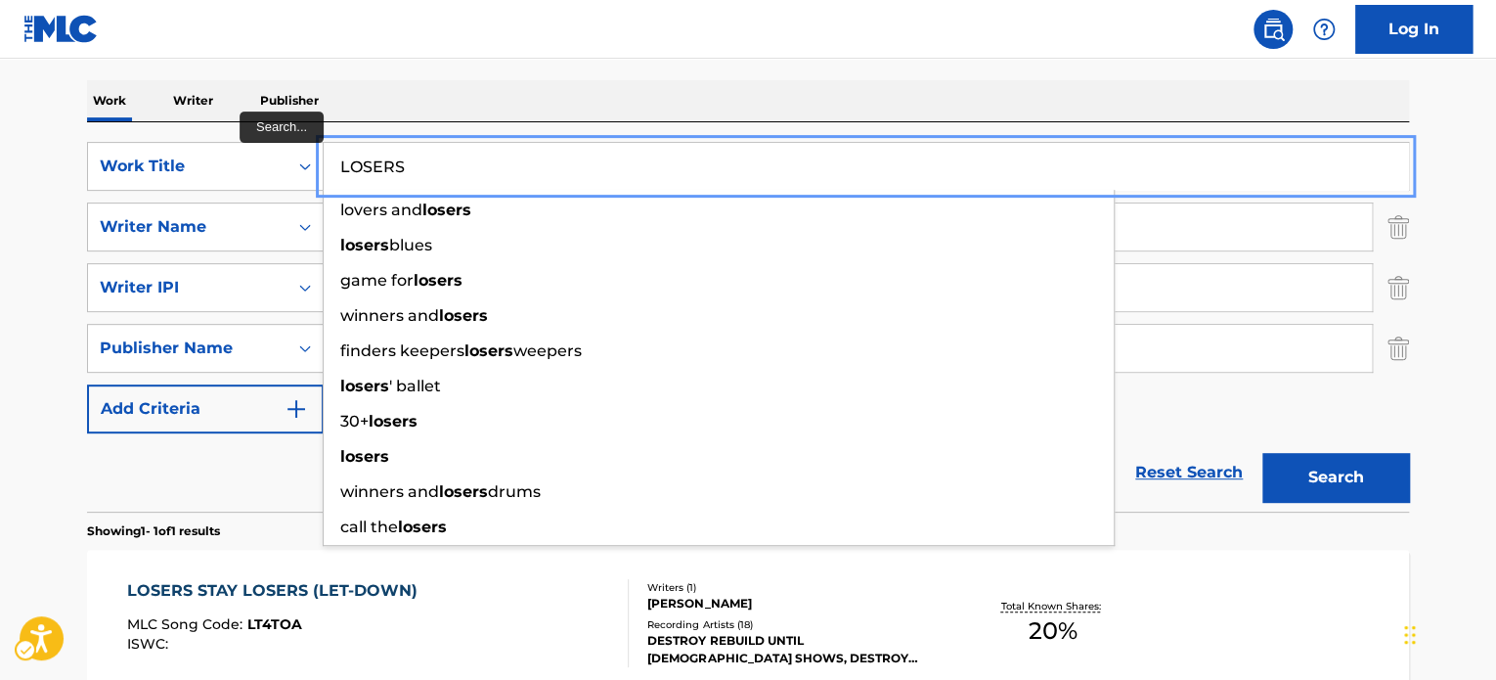
type input "S"
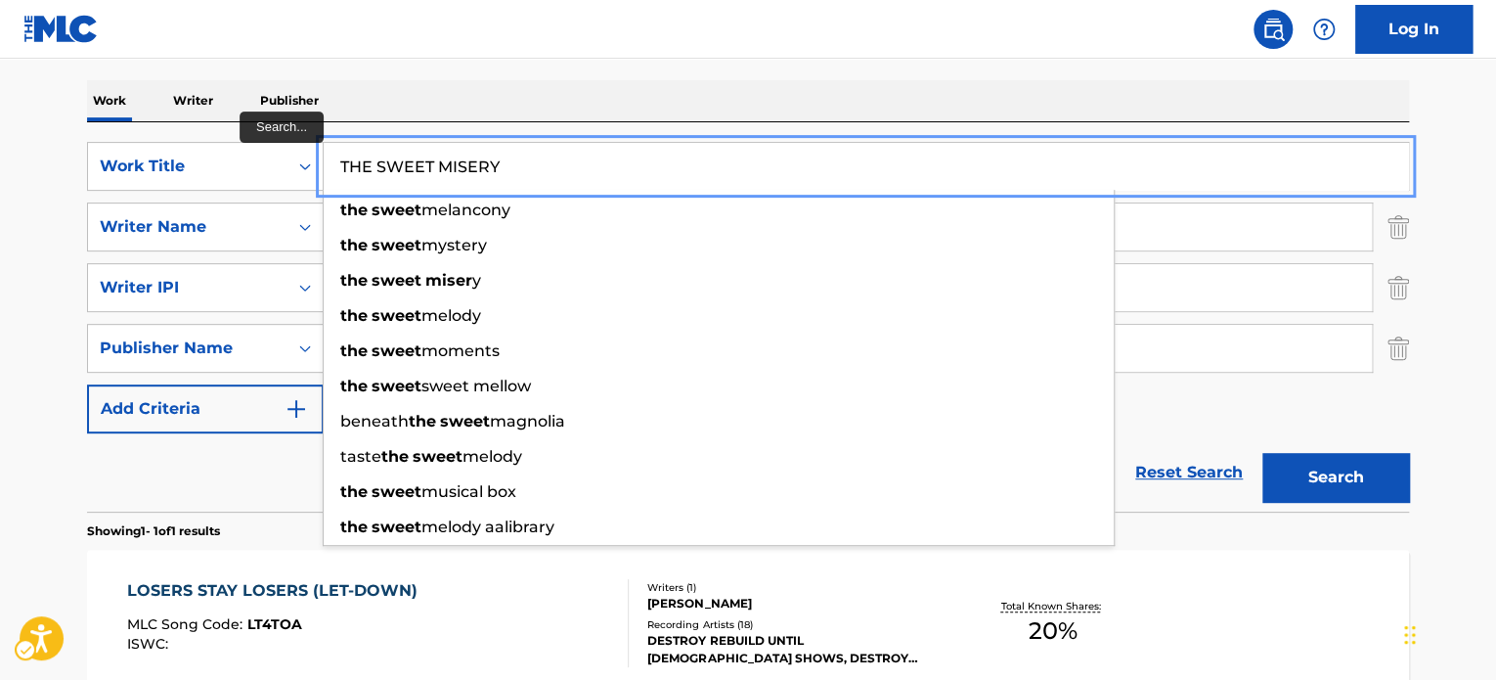
click at [1262, 453] on button "Search" at bounding box center [1335, 477] width 147 height 49
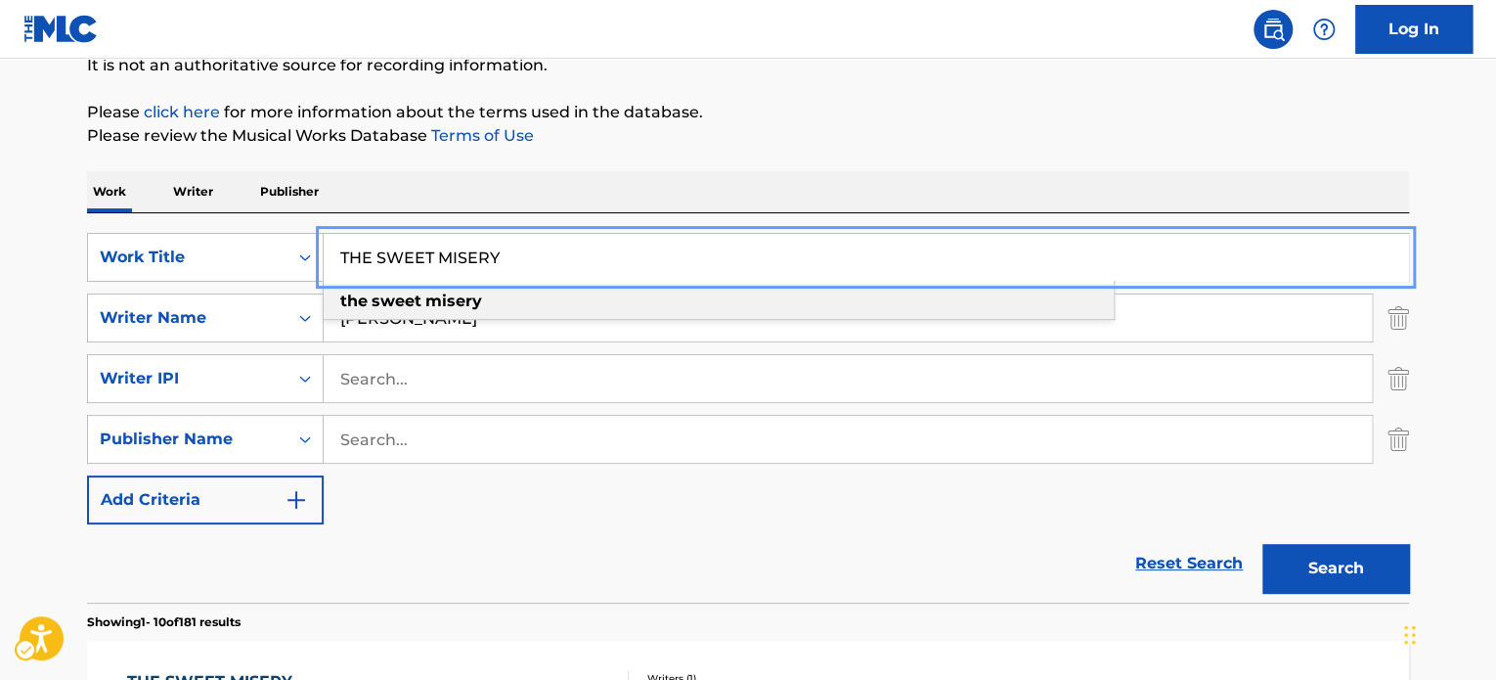
scroll to position [196, 0]
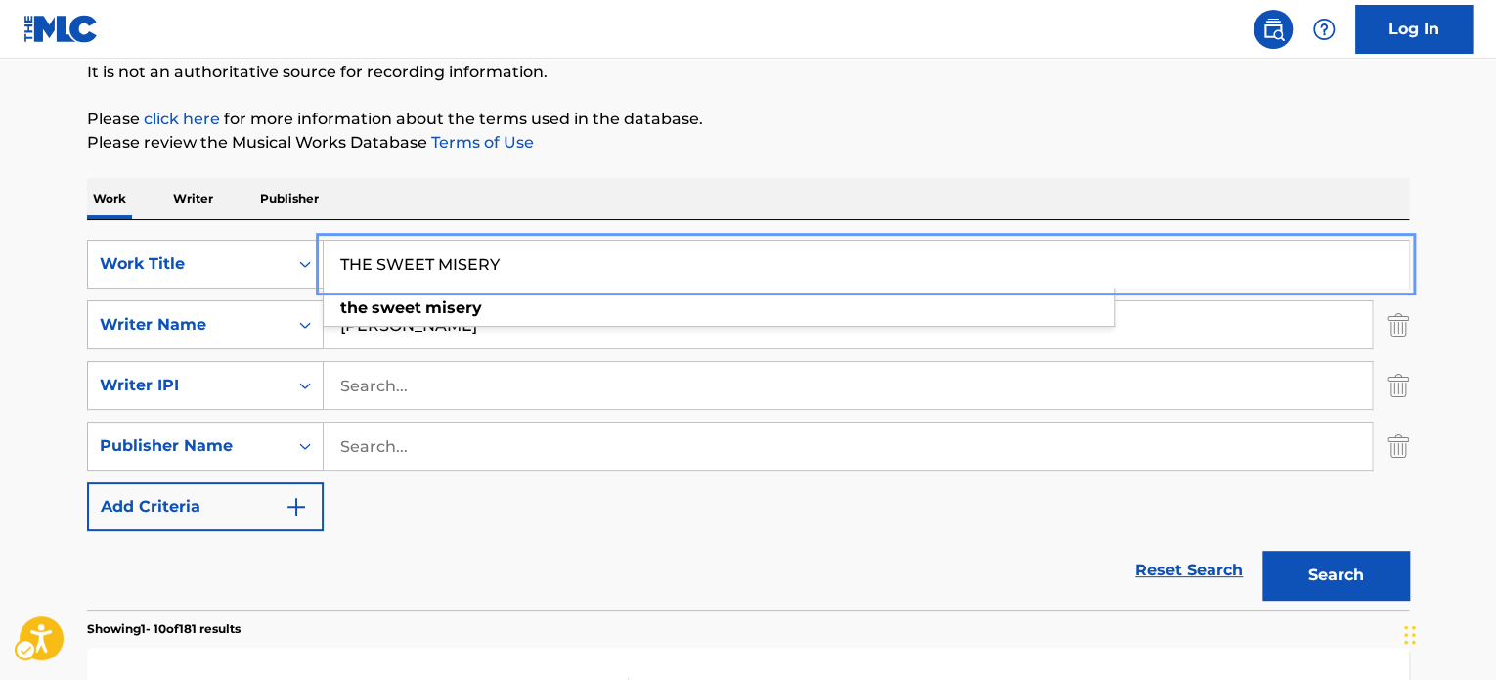
click at [728, 249] on input "THE SWEET MISERY" at bounding box center [866, 264] width 1084 height 47
paste input "STEEL"
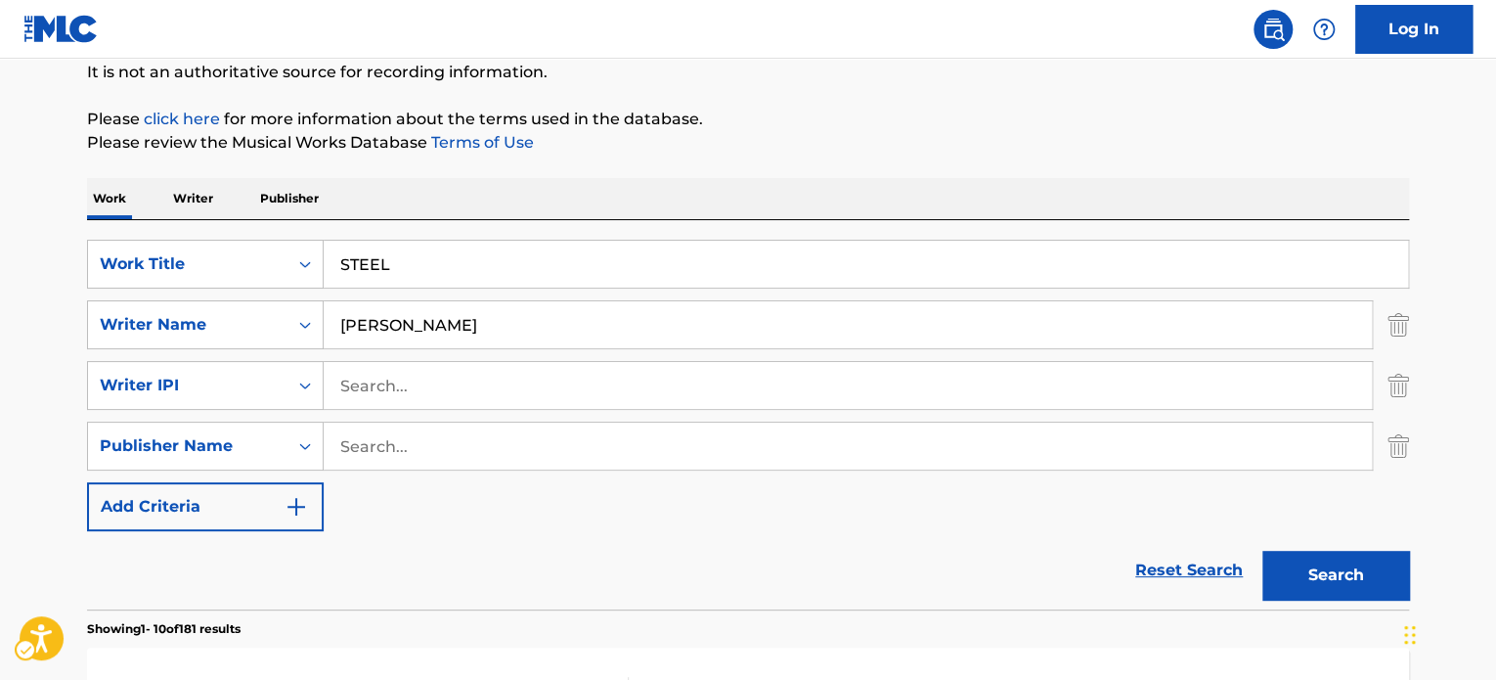
drag, startPoint x: 971, startPoint y: 149, endPoint x: 1013, endPoint y: 240, distance: 100.2
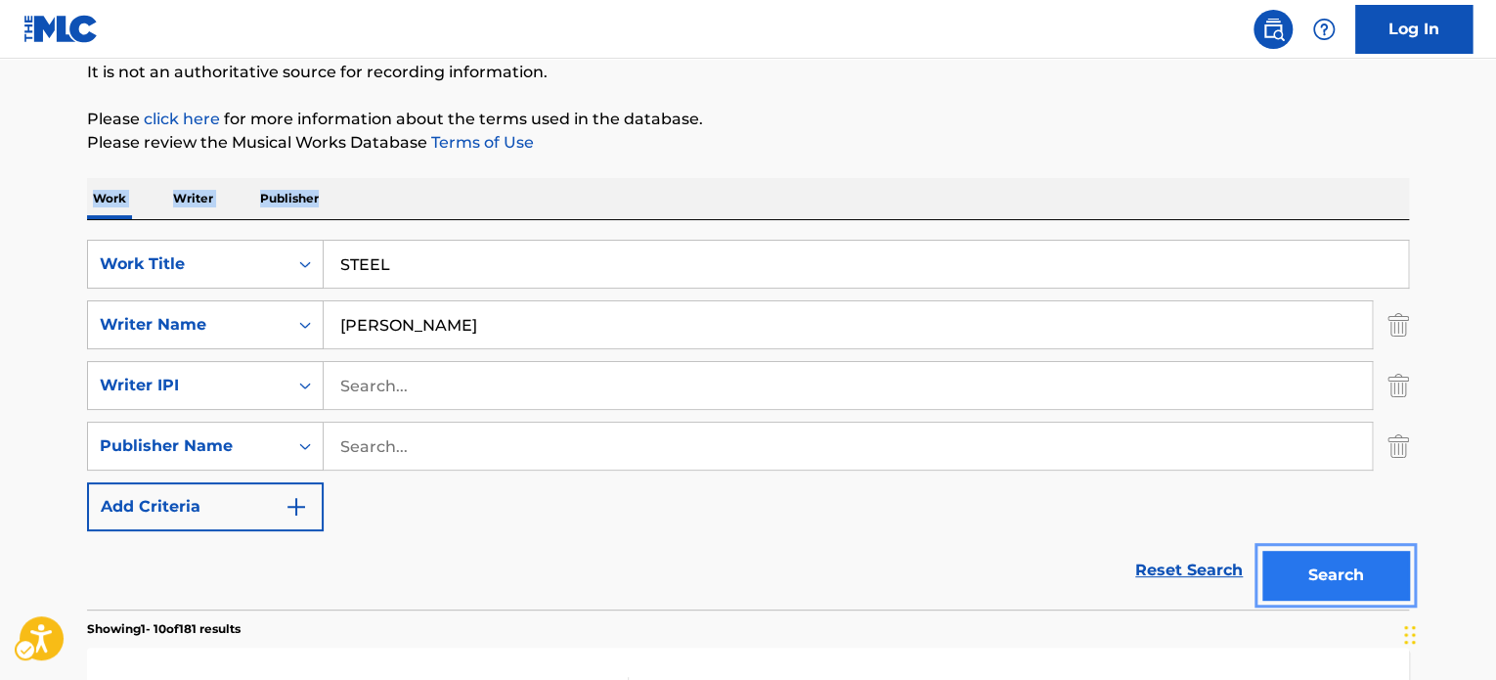
click at [1352, 574] on button "Search" at bounding box center [1335, 574] width 147 height 49
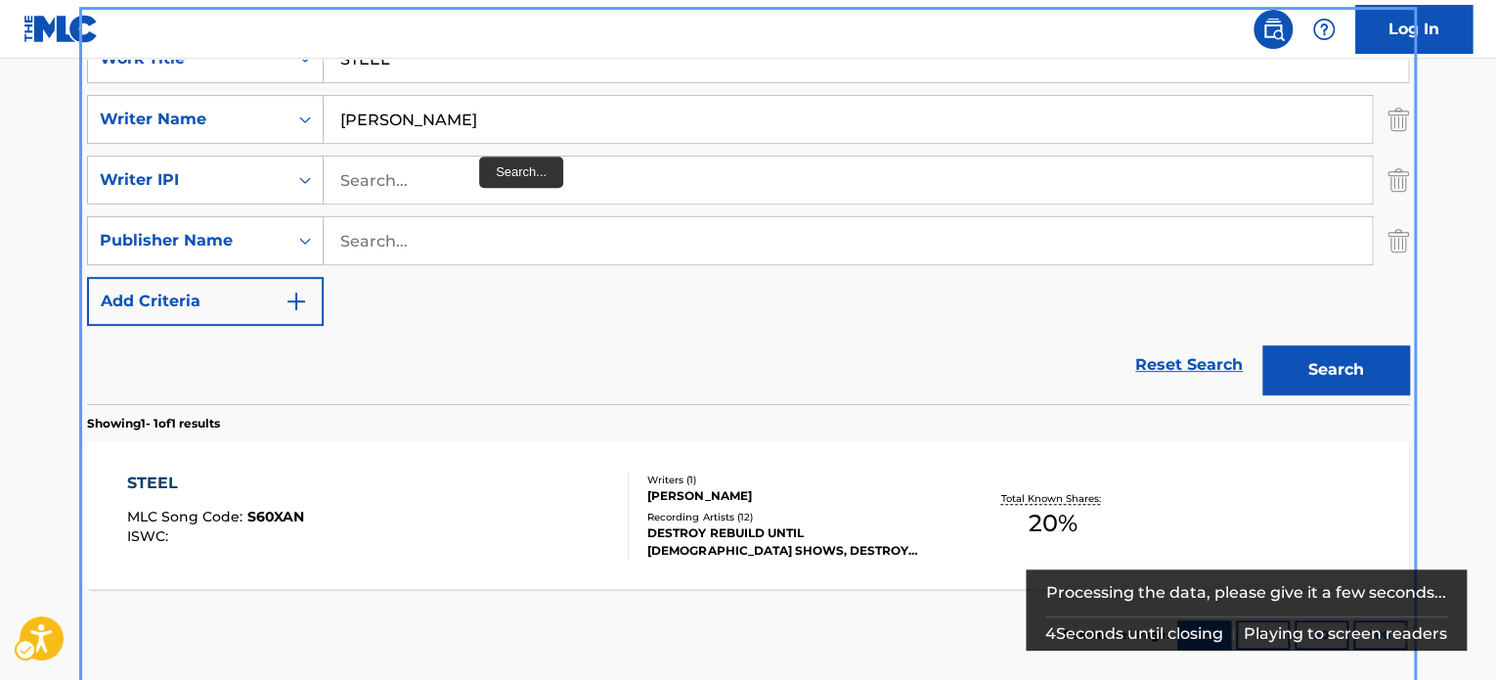
scroll to position [303, 0]
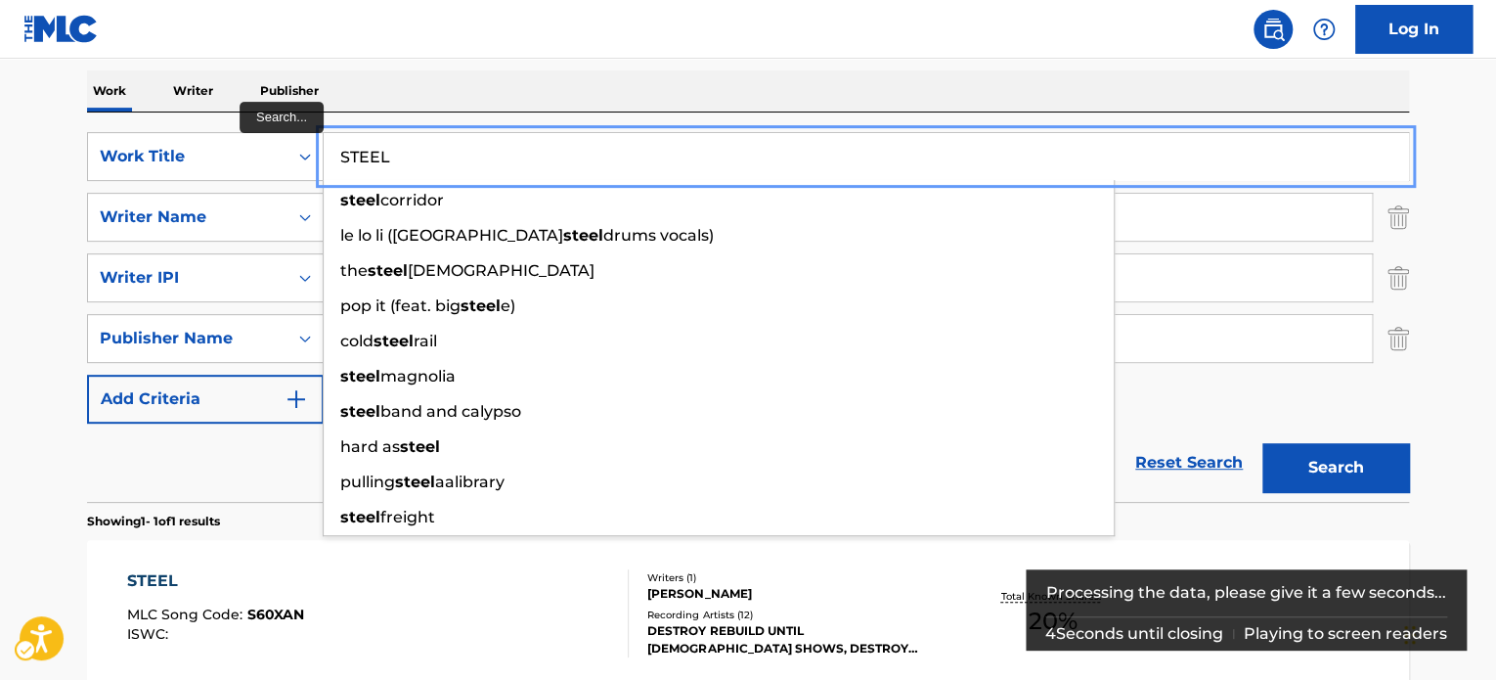
click at [453, 147] on input "STEEL" at bounding box center [866, 156] width 1084 height 47
paste input "Debt Collector (Best Of Me)"
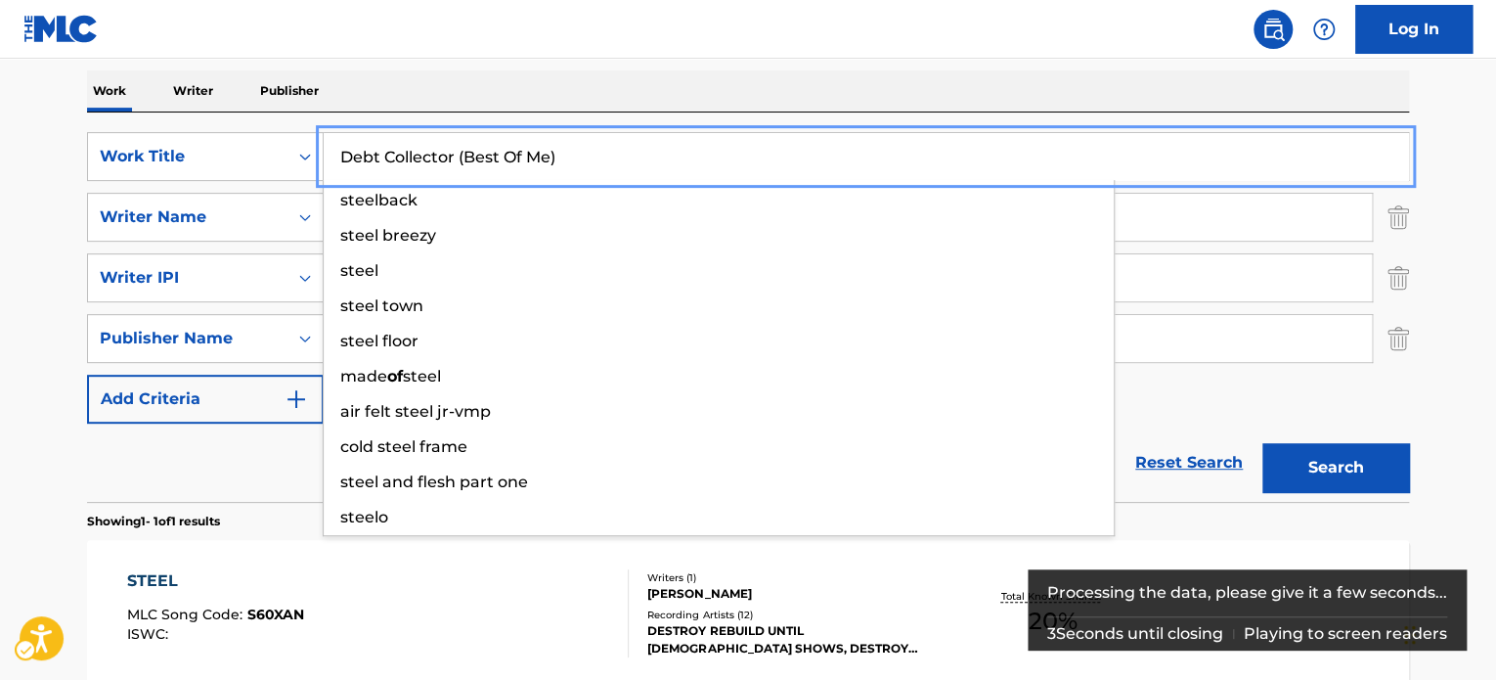
drag, startPoint x: 544, startPoint y: 97, endPoint x: 787, endPoint y: 159, distance: 251.4
click at [544, 97] on div "Work Writer Publisher" at bounding box center [748, 90] width 1322 height 41
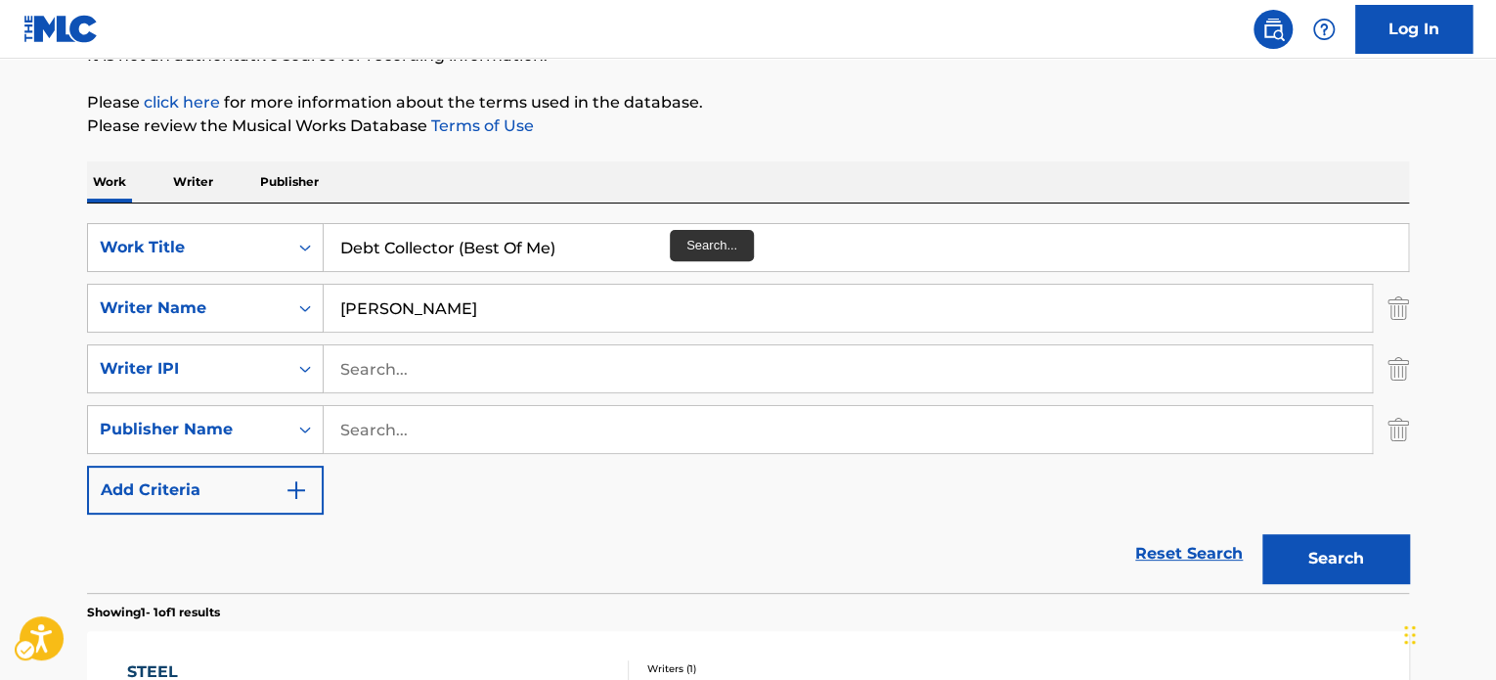
scroll to position [205, 0]
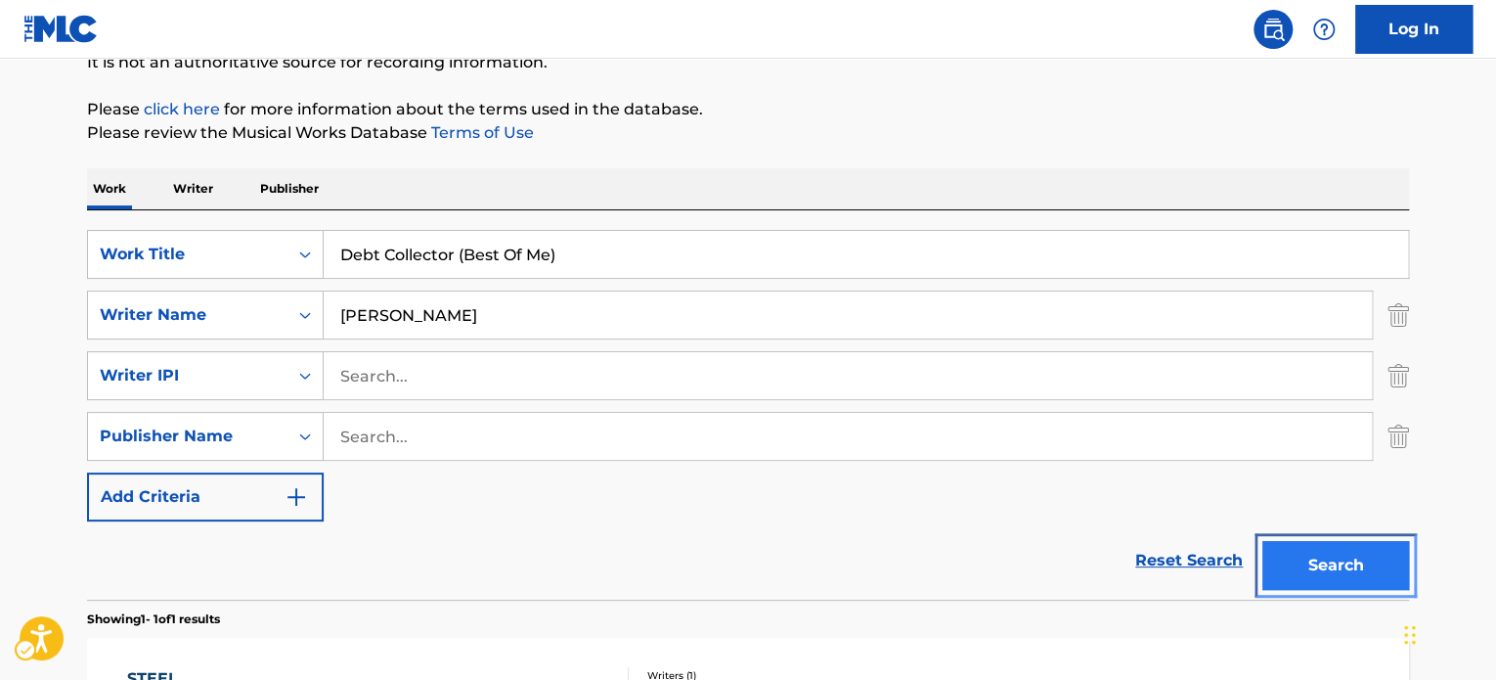
click at [1344, 556] on button "Search" at bounding box center [1335, 565] width 147 height 49
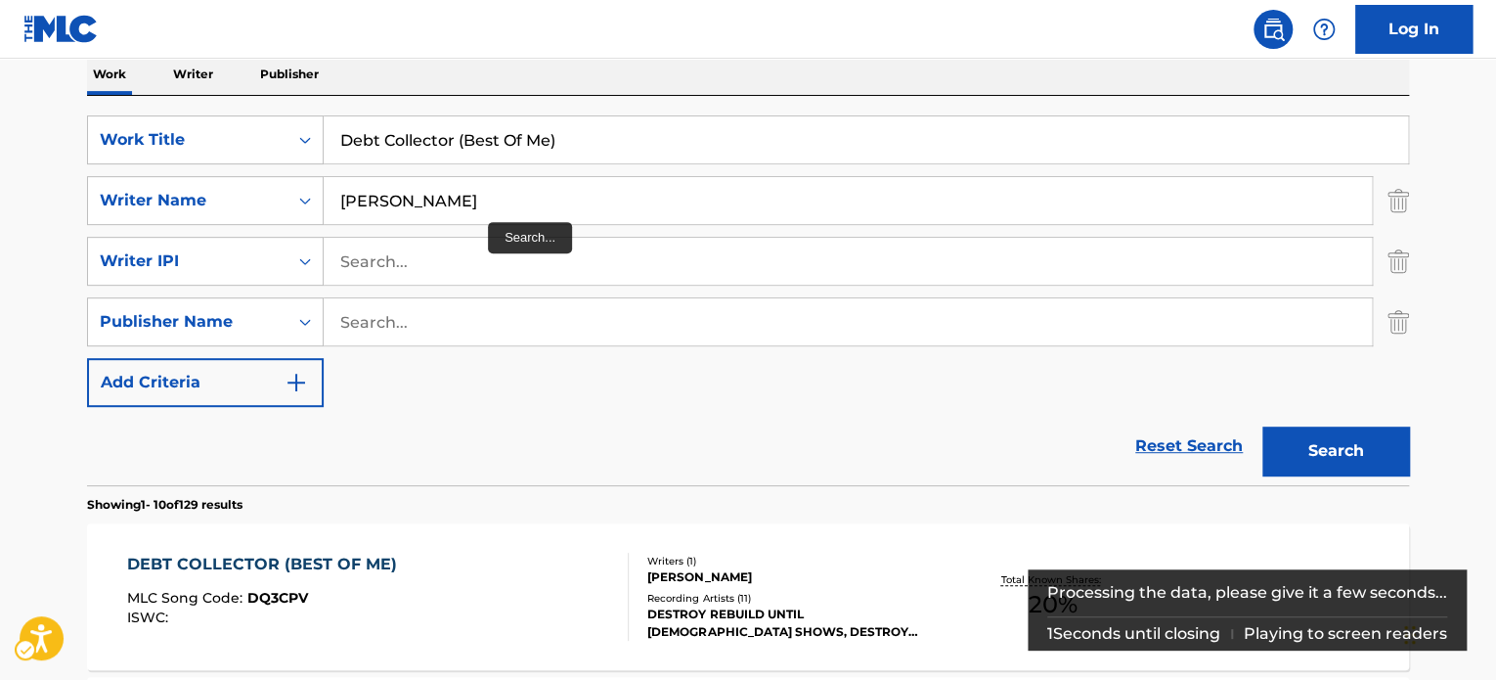
scroll to position [317, 0]
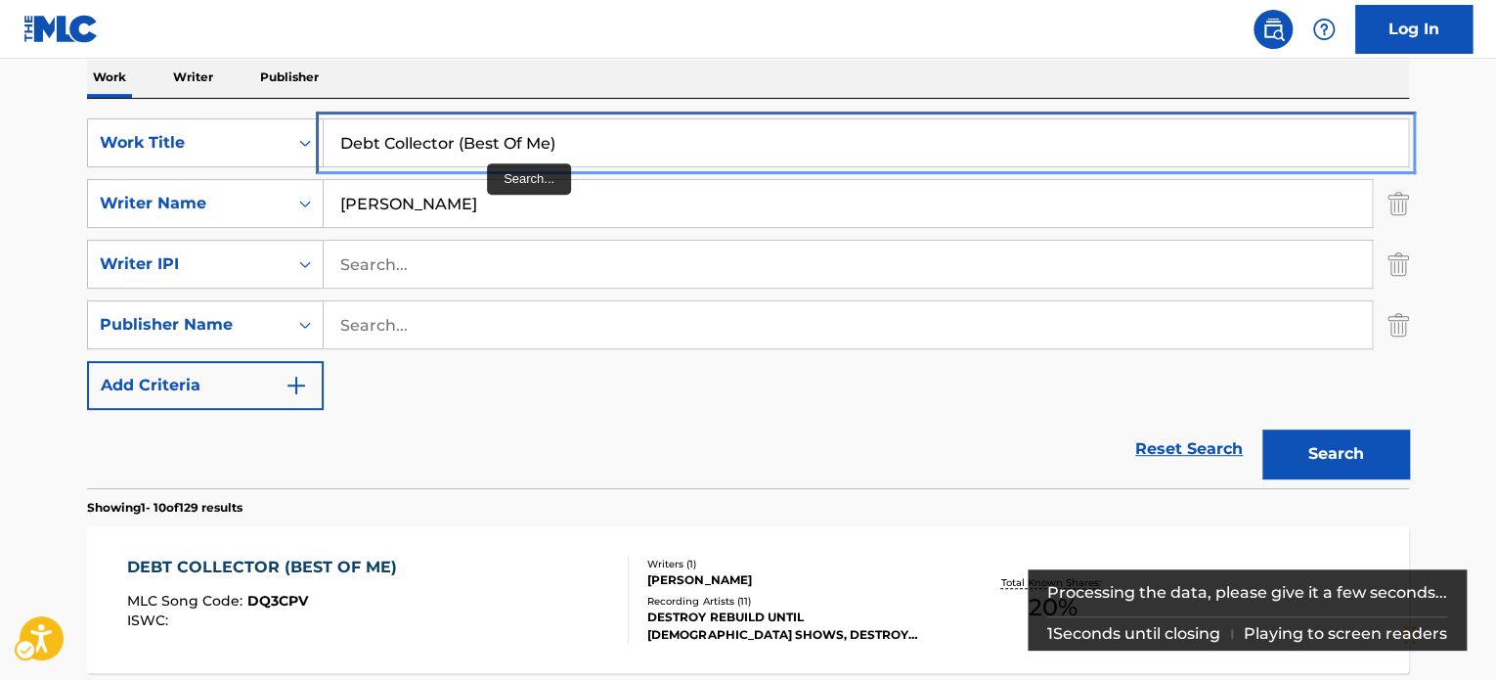
click at [551, 135] on input "Debt Collector (Best Of Me)" at bounding box center [866, 142] width 1084 height 47
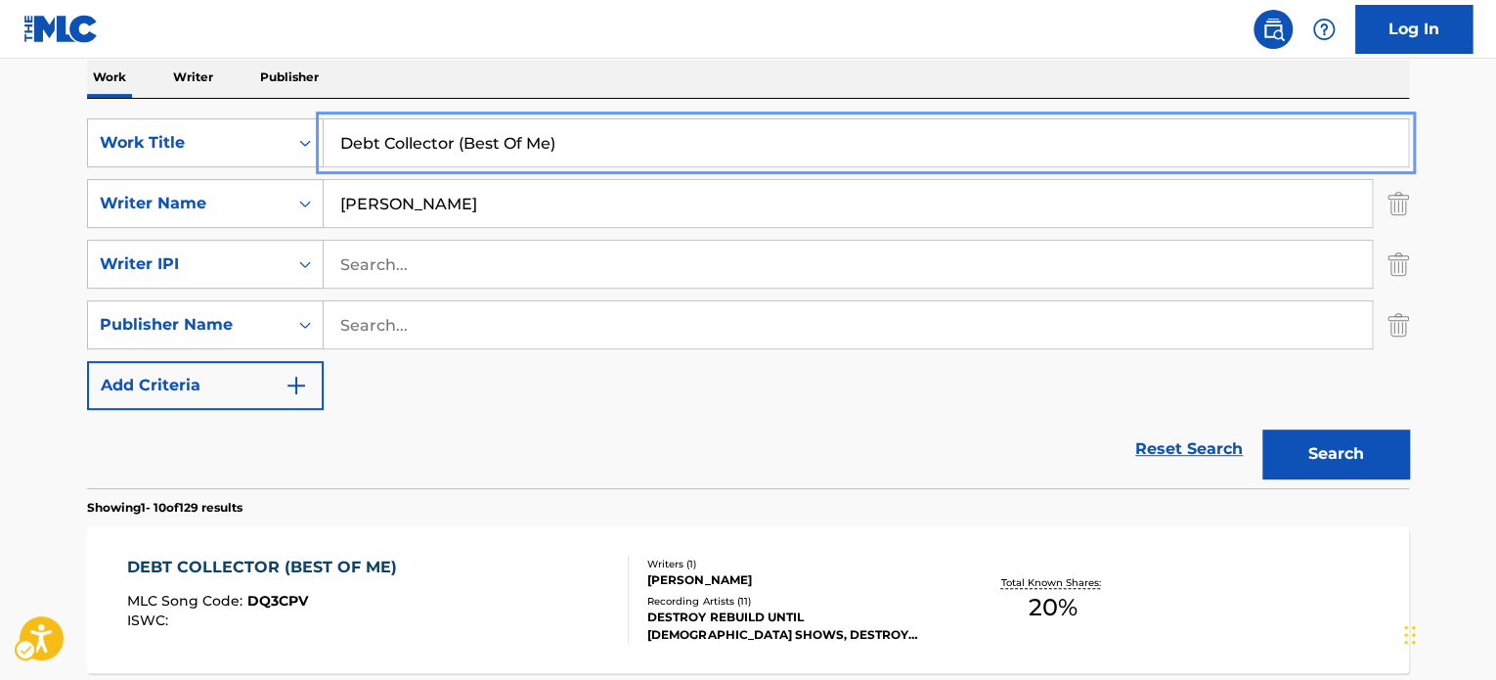
paste input "Crawl From Under"
click at [657, 94] on div "Work Writer Publisher" at bounding box center [748, 77] width 1322 height 41
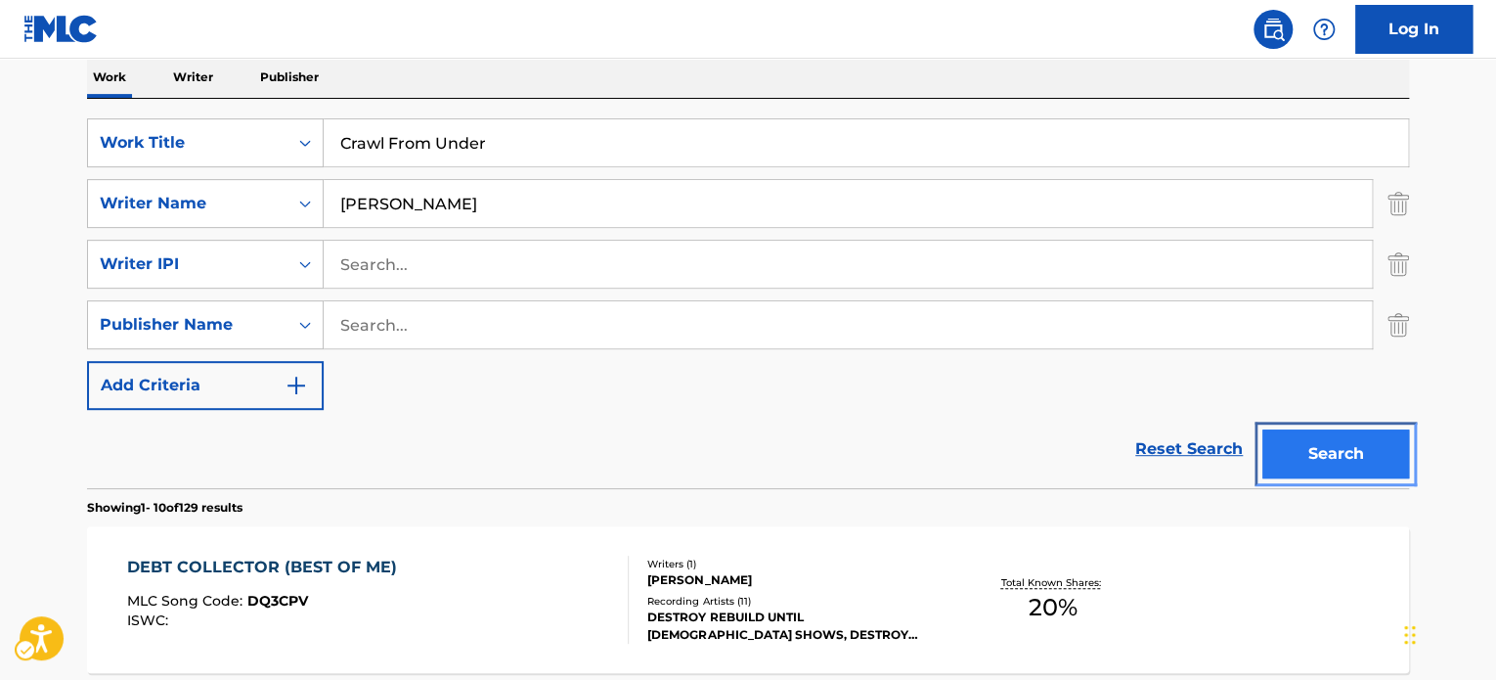
click at [1318, 453] on button "Search" at bounding box center [1335, 453] width 147 height 49
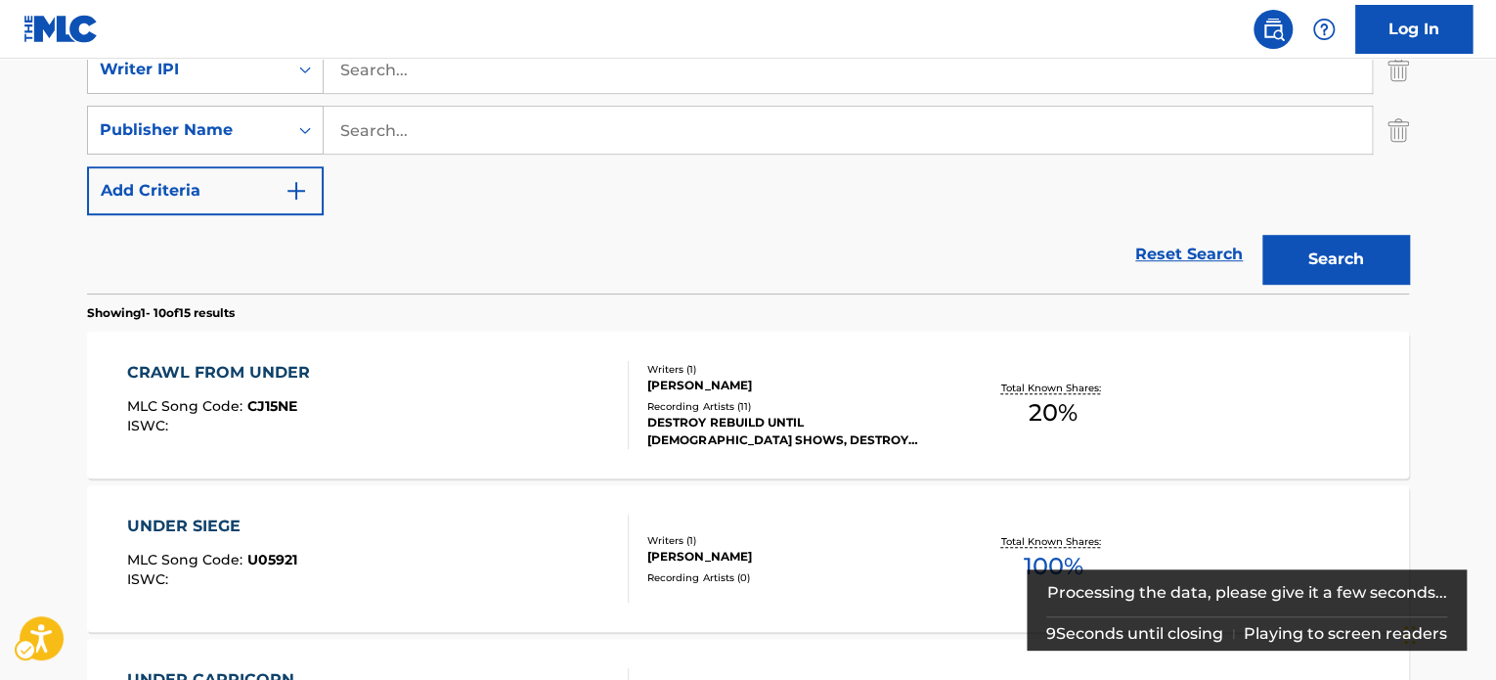
scroll to position [512, 0]
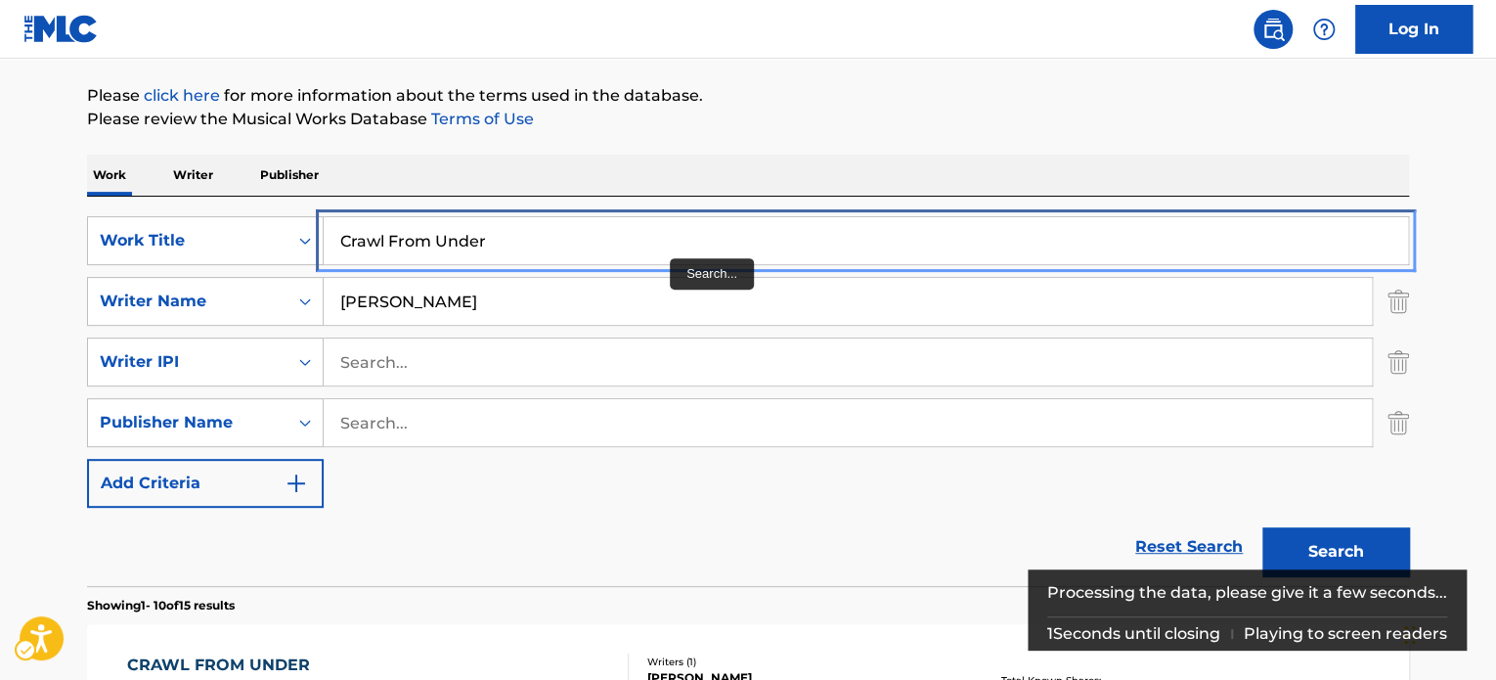
drag, startPoint x: 553, startPoint y: 256, endPoint x: 614, endPoint y: 198, distance: 83.7
click at [553, 256] on input "Crawl From Under" at bounding box center [866, 240] width 1084 height 47
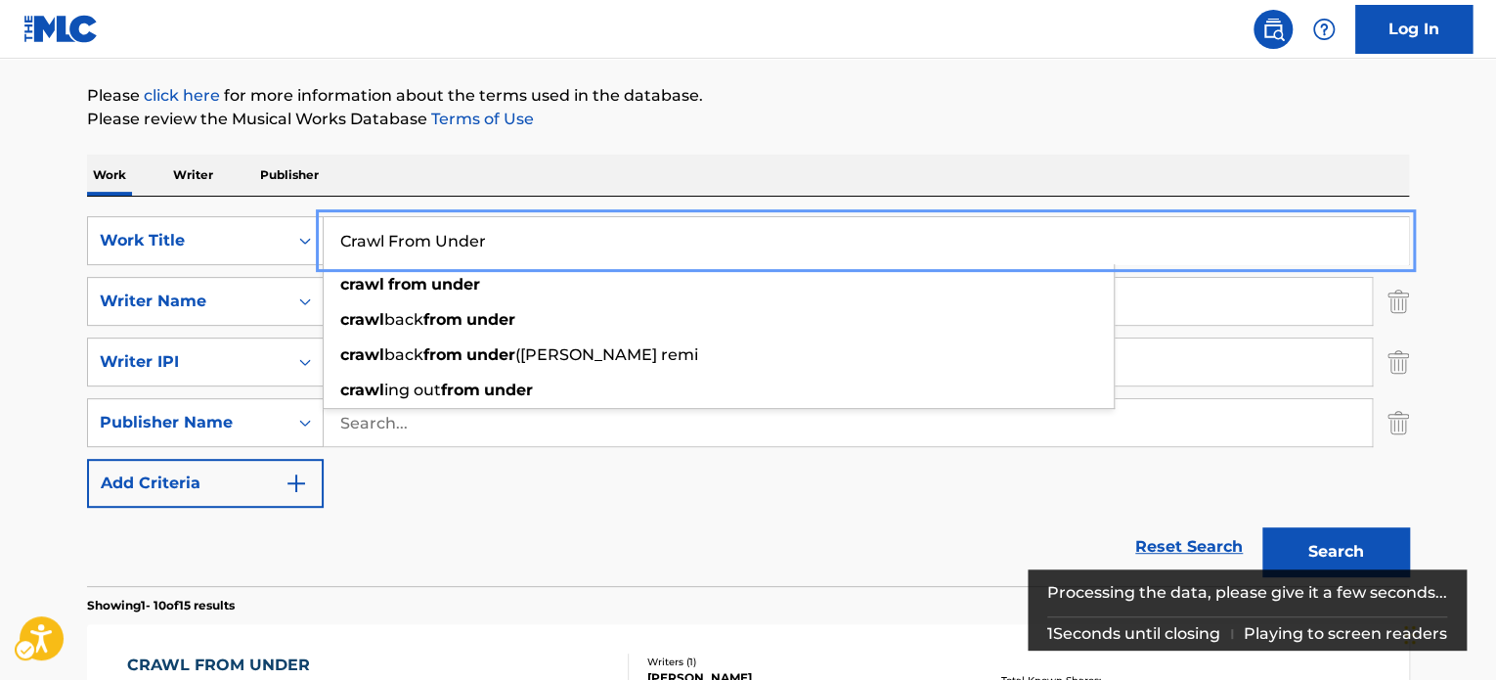
paste input "It Follows"
drag, startPoint x: 847, startPoint y: 159, endPoint x: 928, endPoint y: 191, distance: 87.0
click at [848, 159] on div "Work Writer Publisher" at bounding box center [748, 174] width 1322 height 41
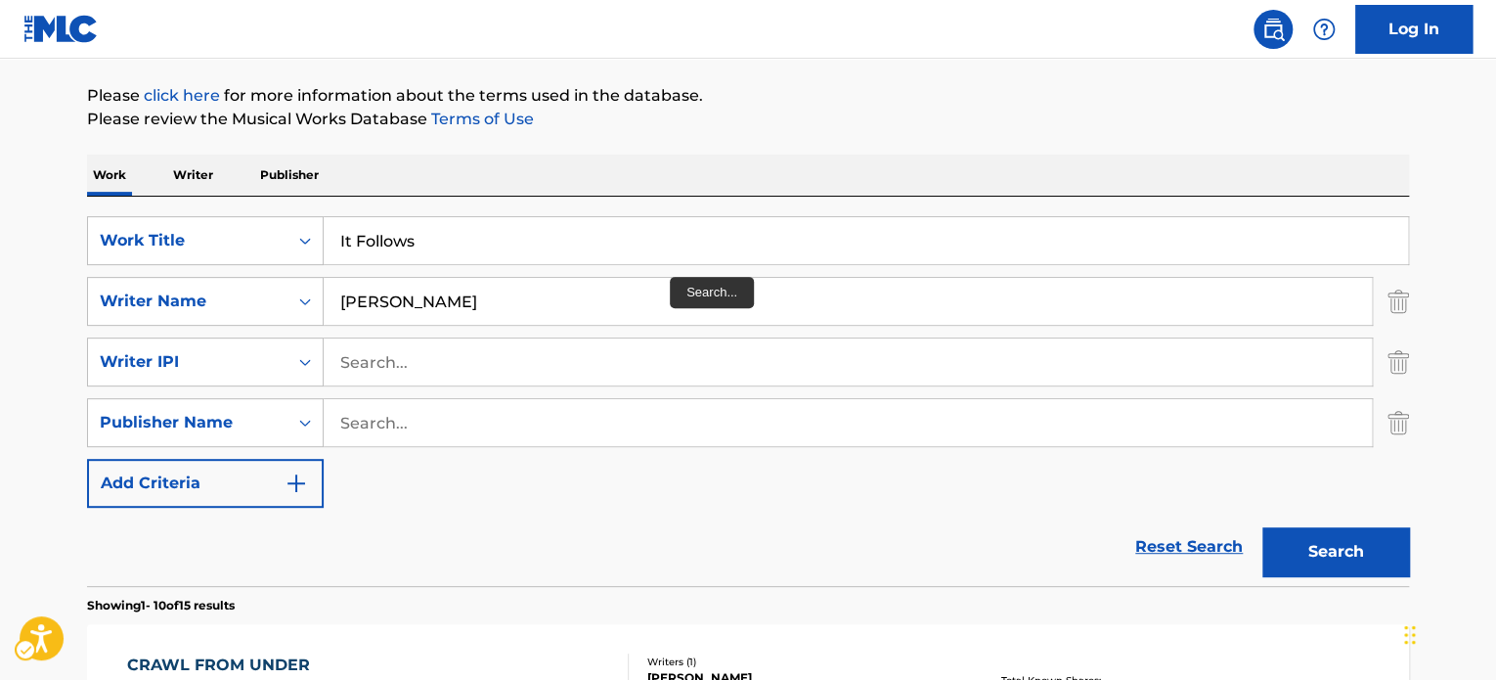
scroll to position [317, 0]
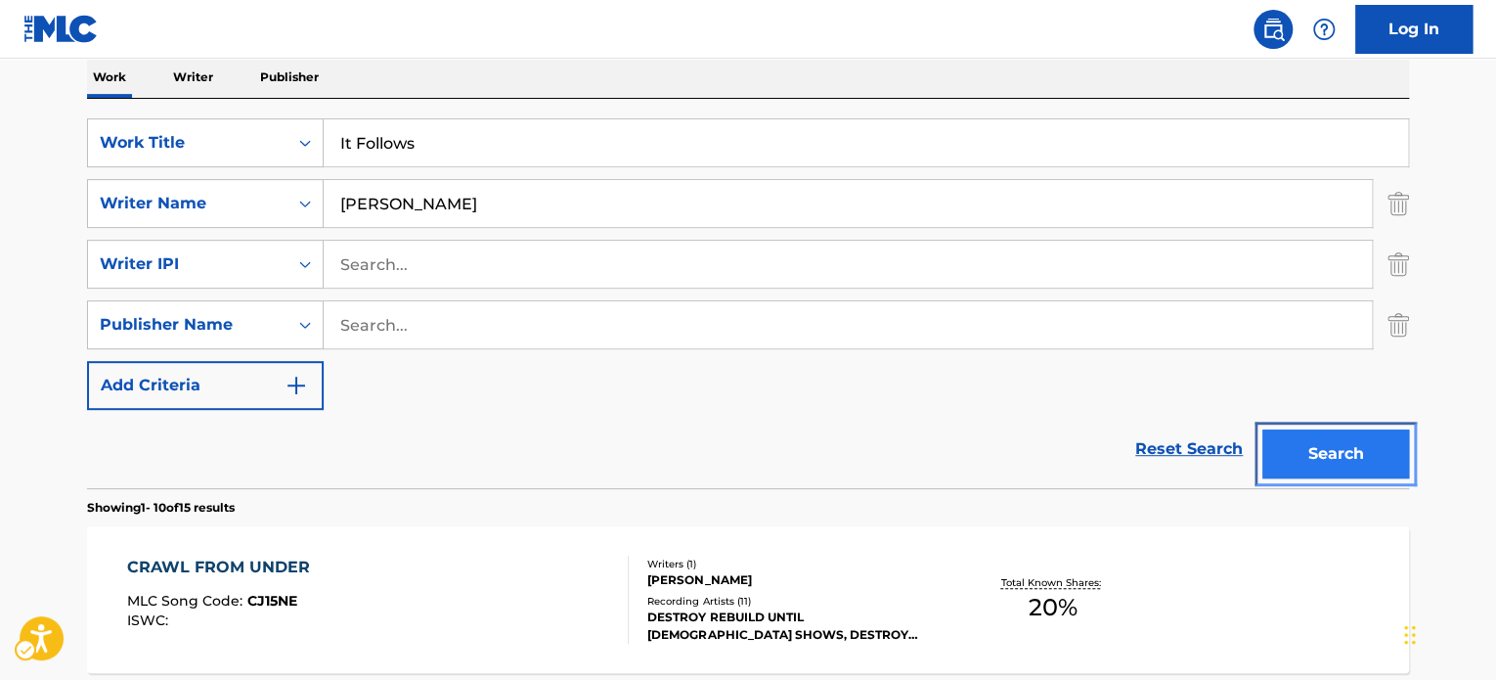
click at [1334, 447] on button "Search" at bounding box center [1335, 453] width 147 height 49
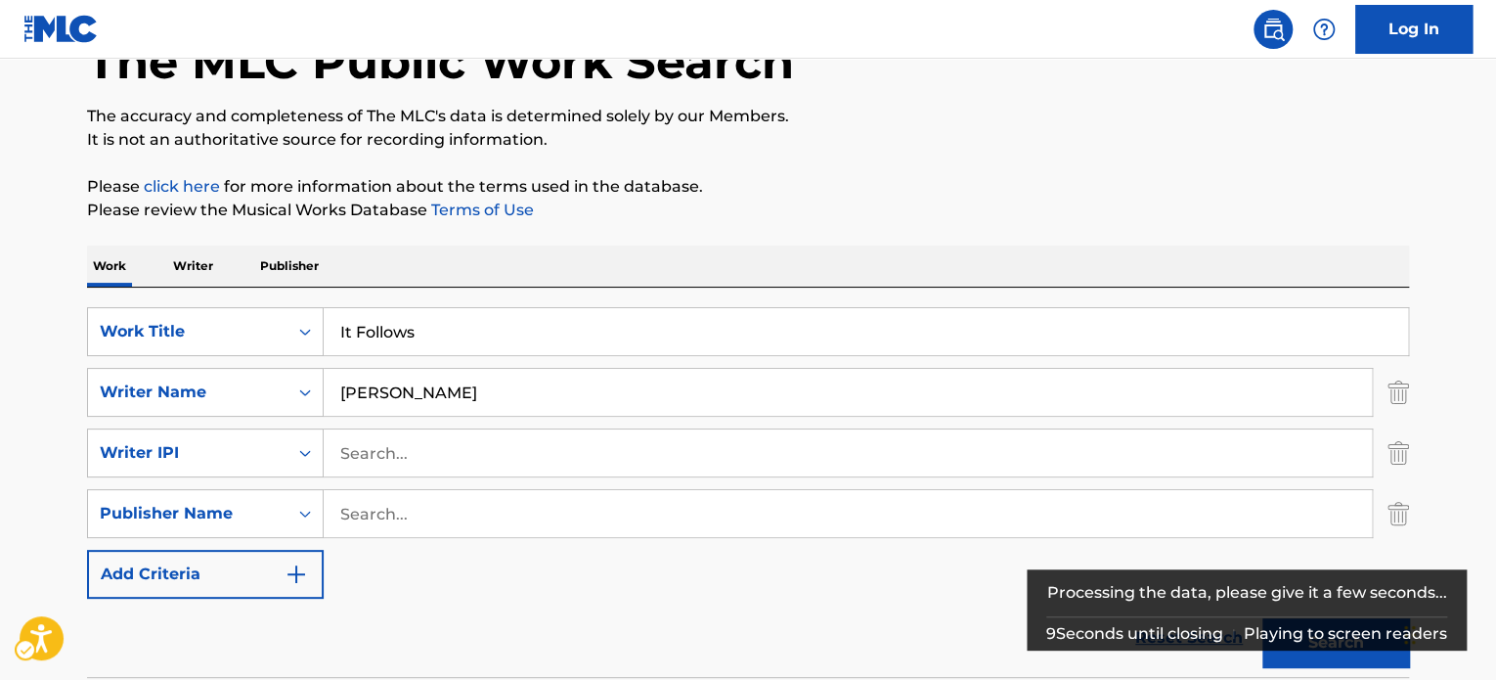
scroll to position [121, 0]
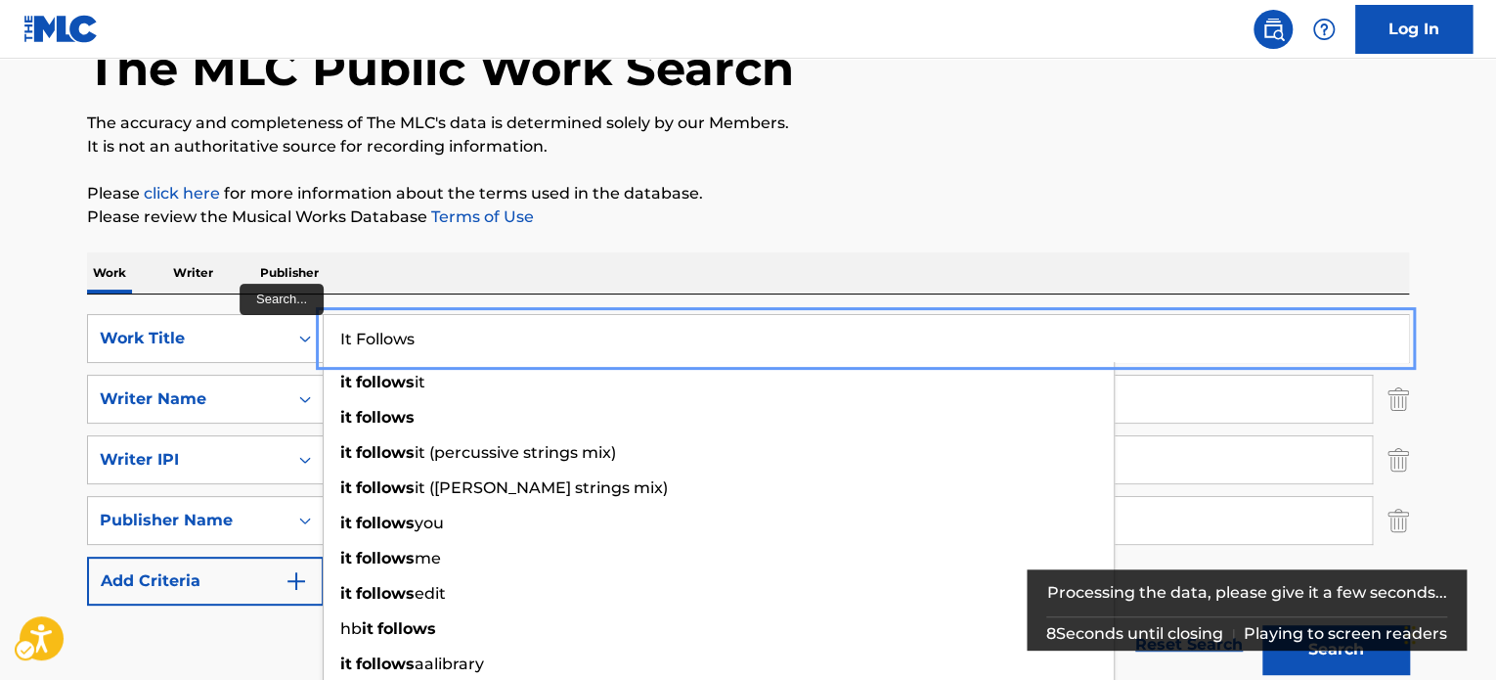
drag, startPoint x: 477, startPoint y: 338, endPoint x: 386, endPoint y: 95, distance: 259.9
click at [477, 338] on input "It Follows" at bounding box center [866, 338] width 1084 height 47
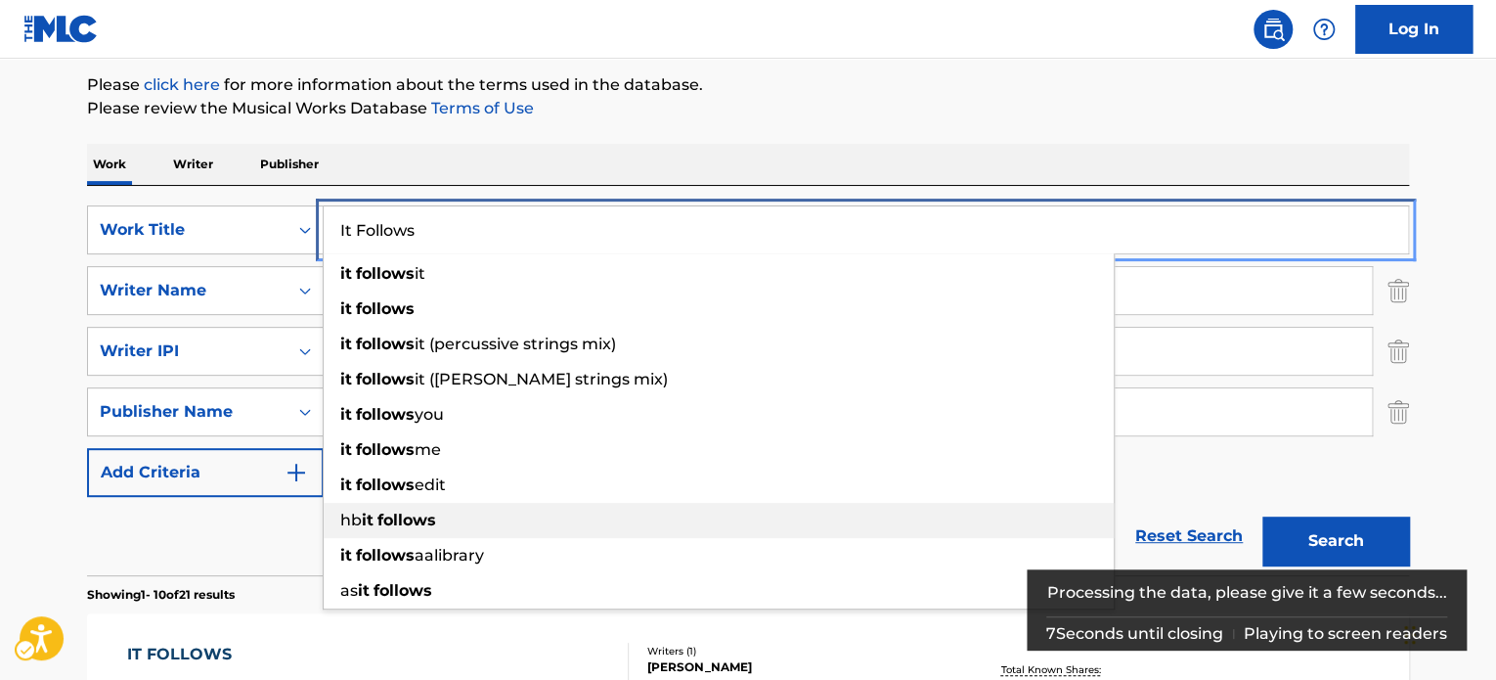
scroll to position [219, 0]
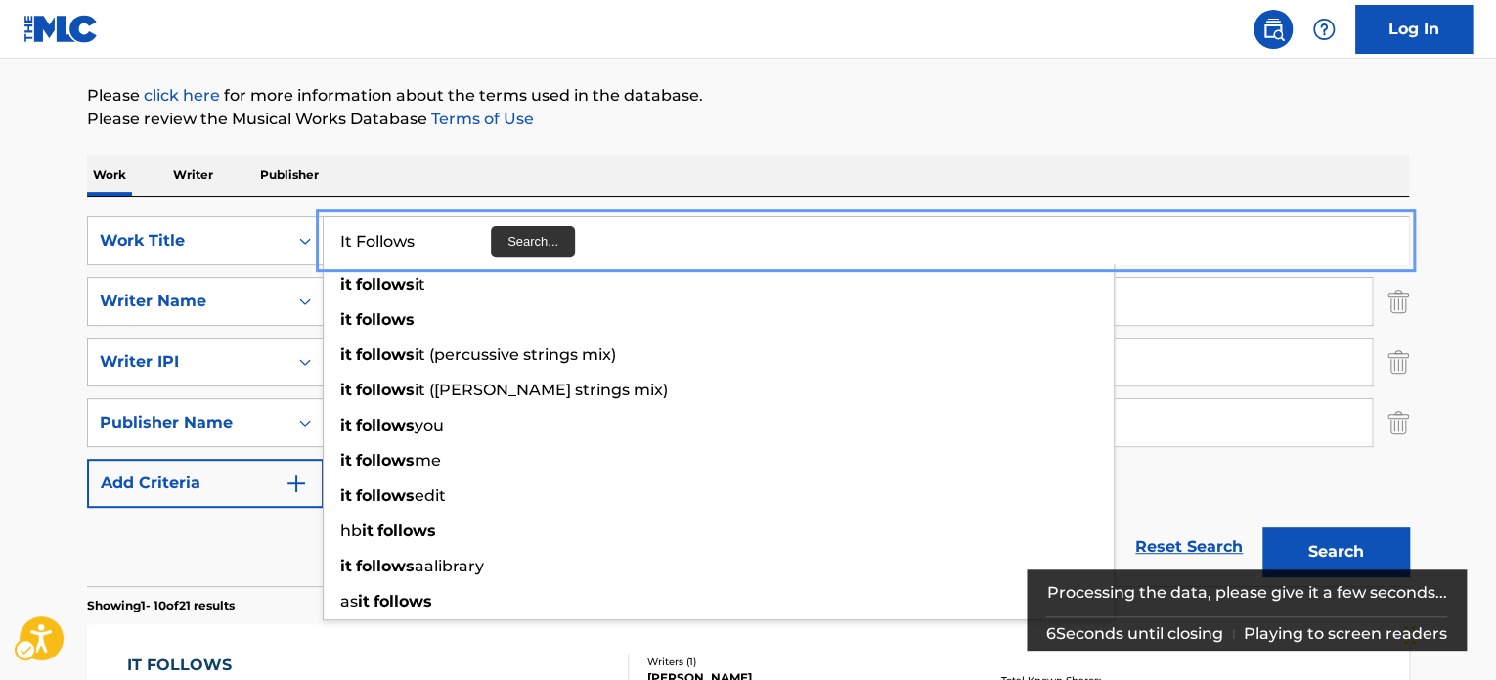
paste input "MALICE"
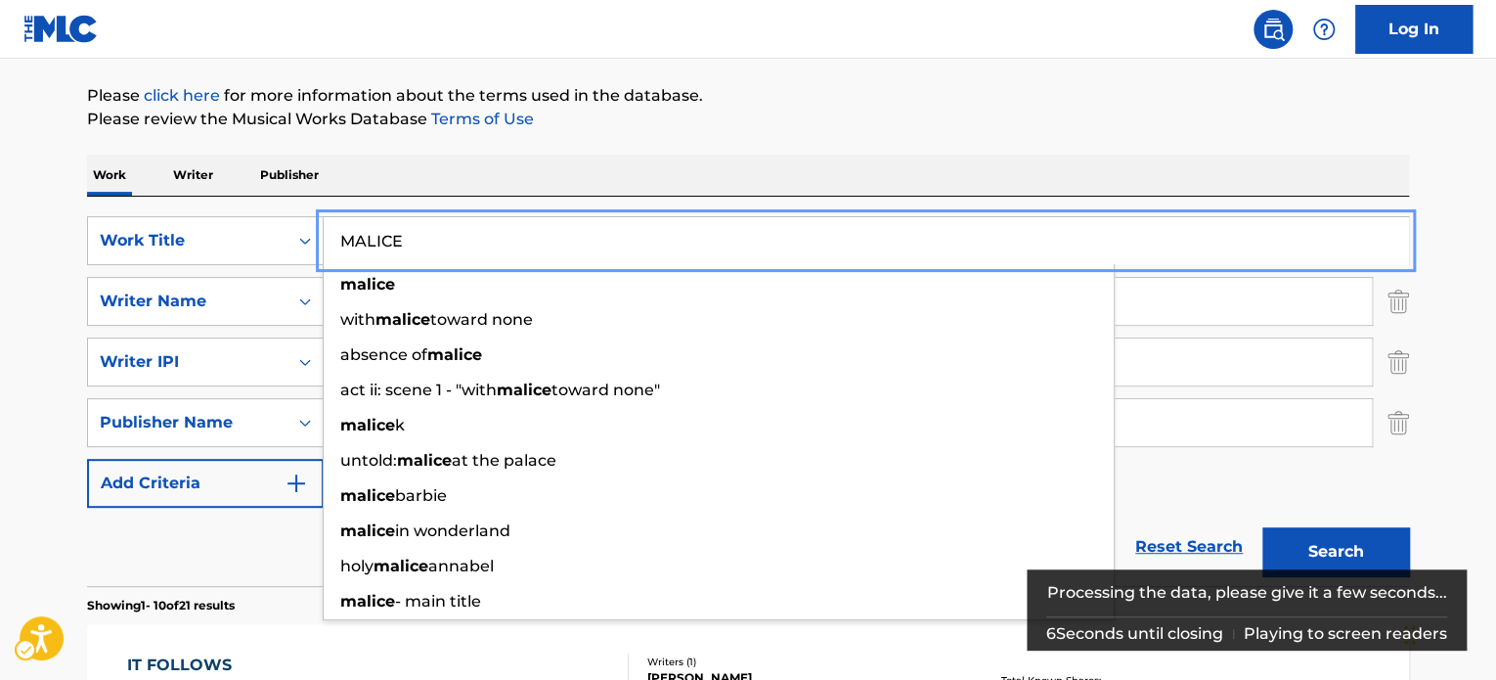
click at [840, 162] on div "Work Writer Publisher" at bounding box center [748, 174] width 1322 height 41
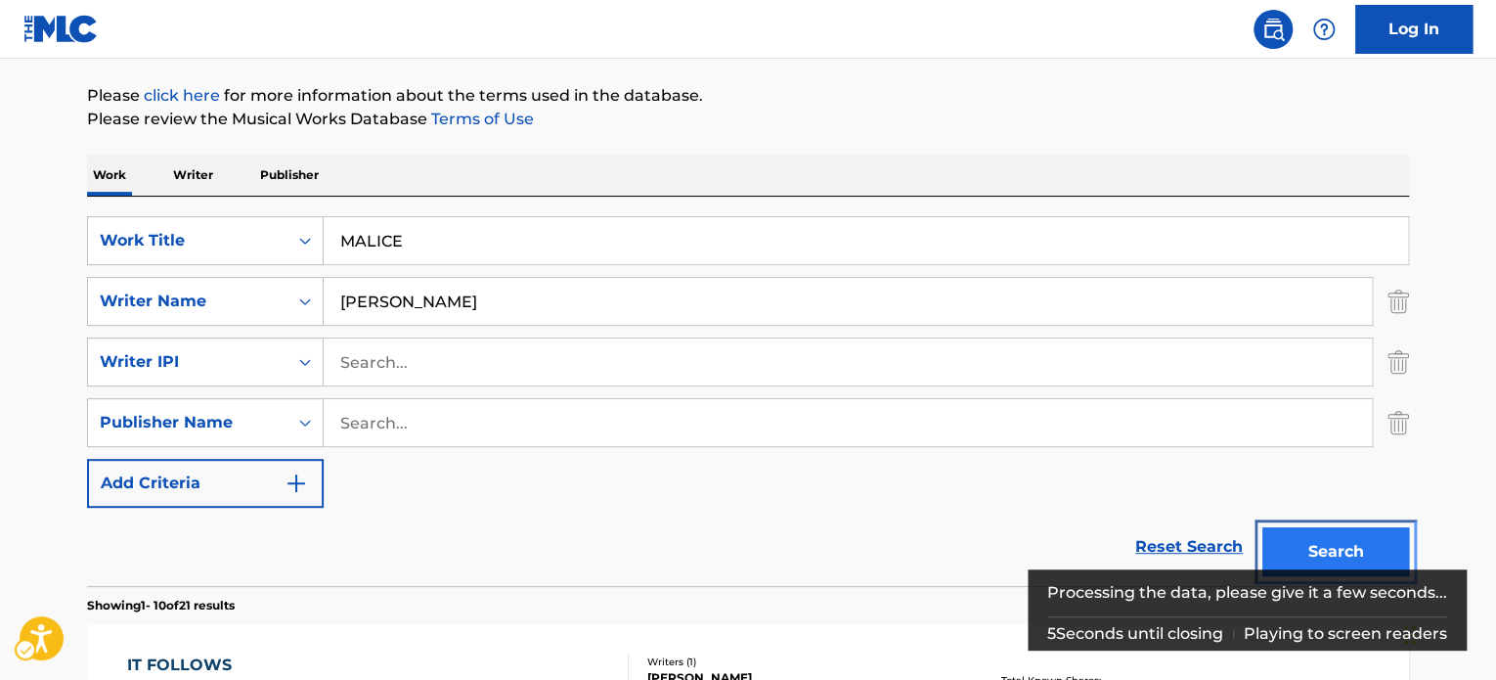
click at [1321, 542] on button "Search" at bounding box center [1335, 551] width 147 height 49
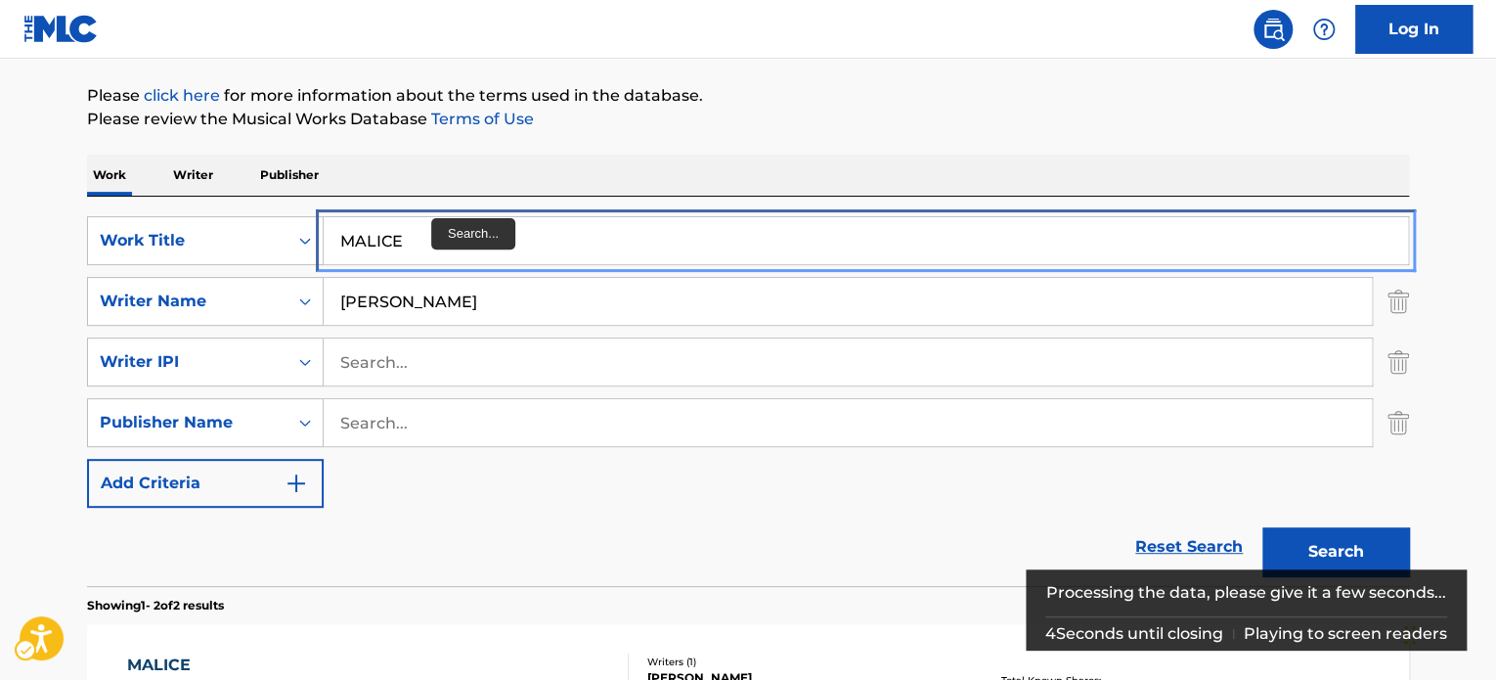
click at [440, 249] on input "MALICE" at bounding box center [866, 240] width 1084 height 47
paste input "Hunger Pangs"
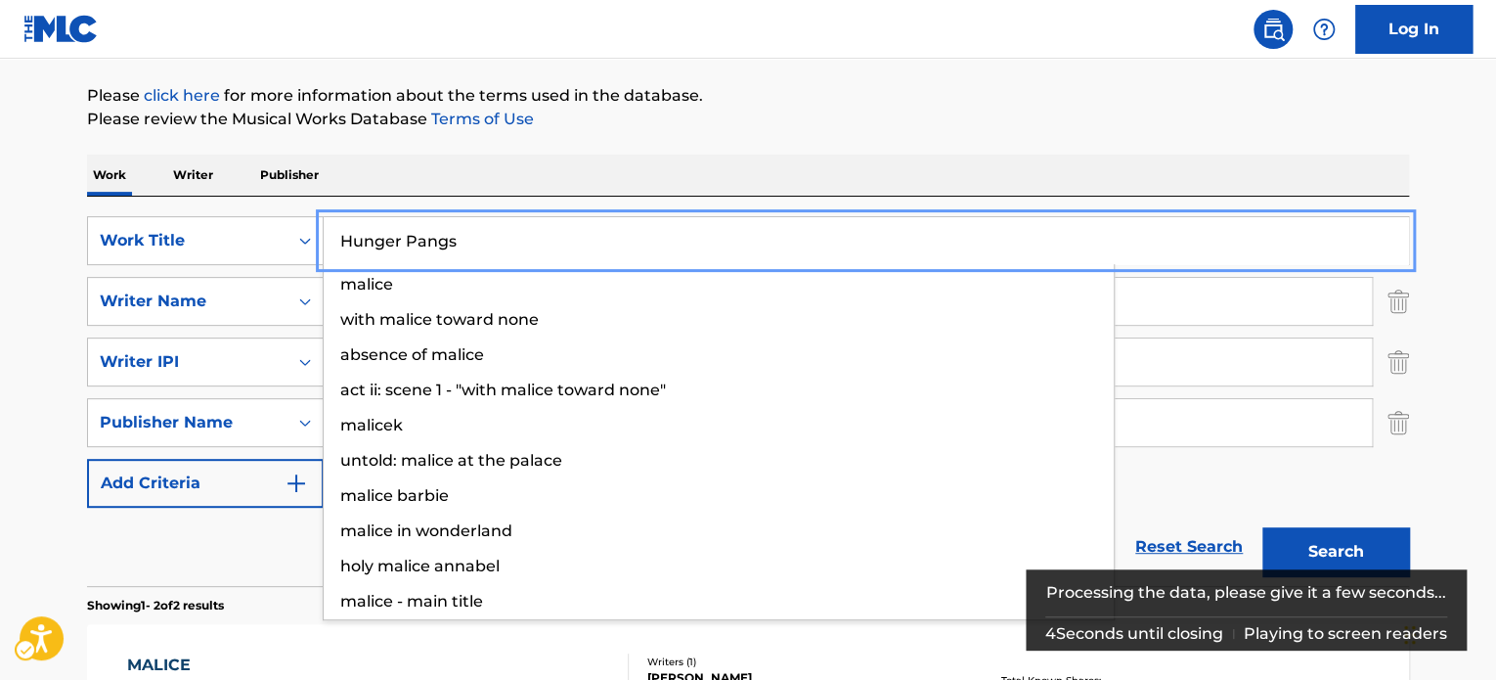
type input "Hunger Pangs"
click at [674, 175] on div "Work Writer Publisher" at bounding box center [748, 174] width 1322 height 41
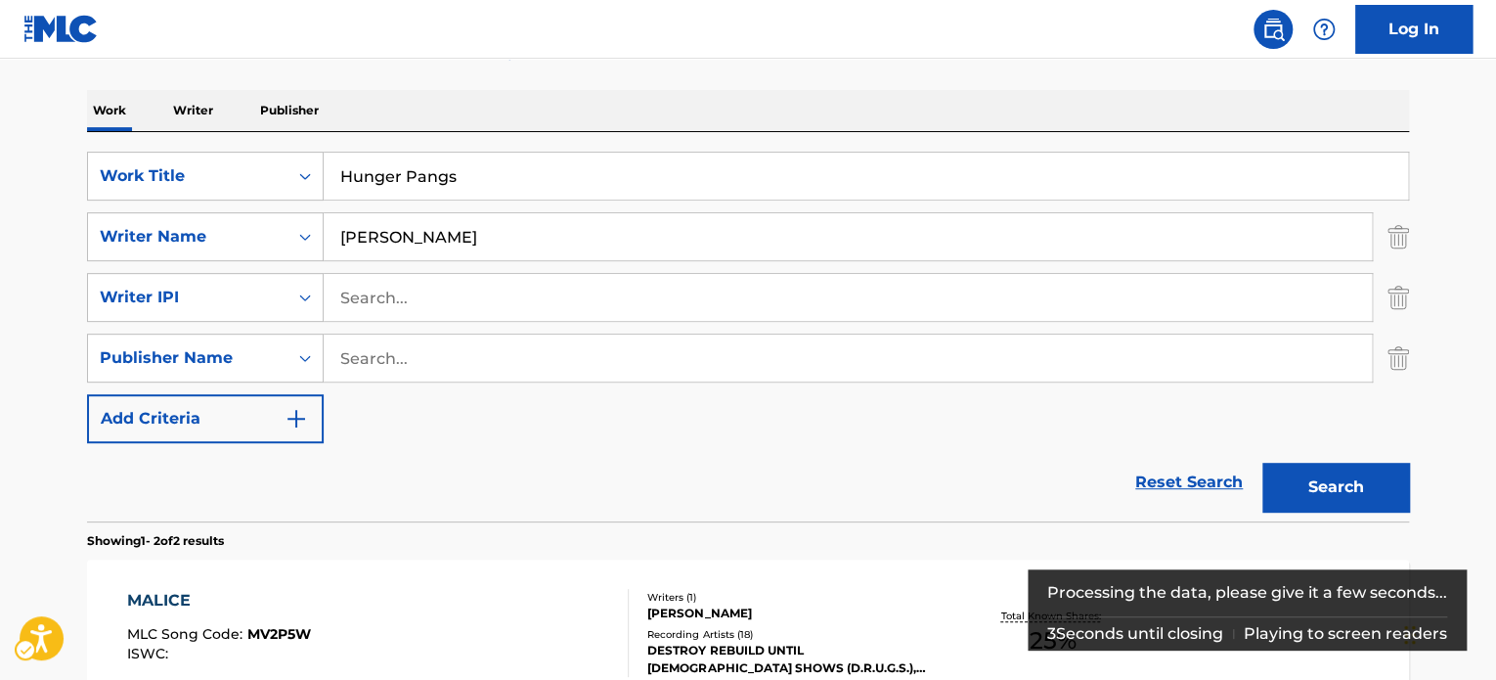
scroll to position [317, 0]
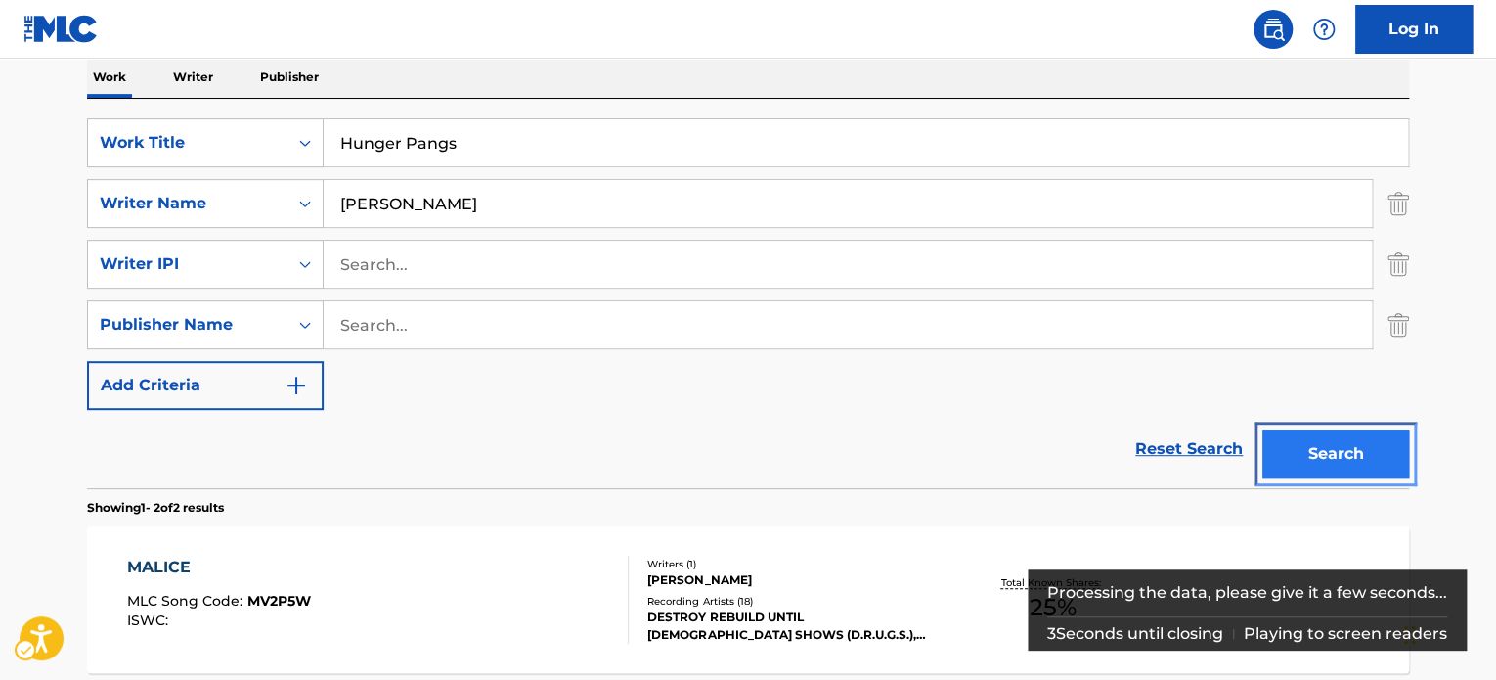
click at [1342, 451] on button "Search" at bounding box center [1335, 453] width 147 height 49
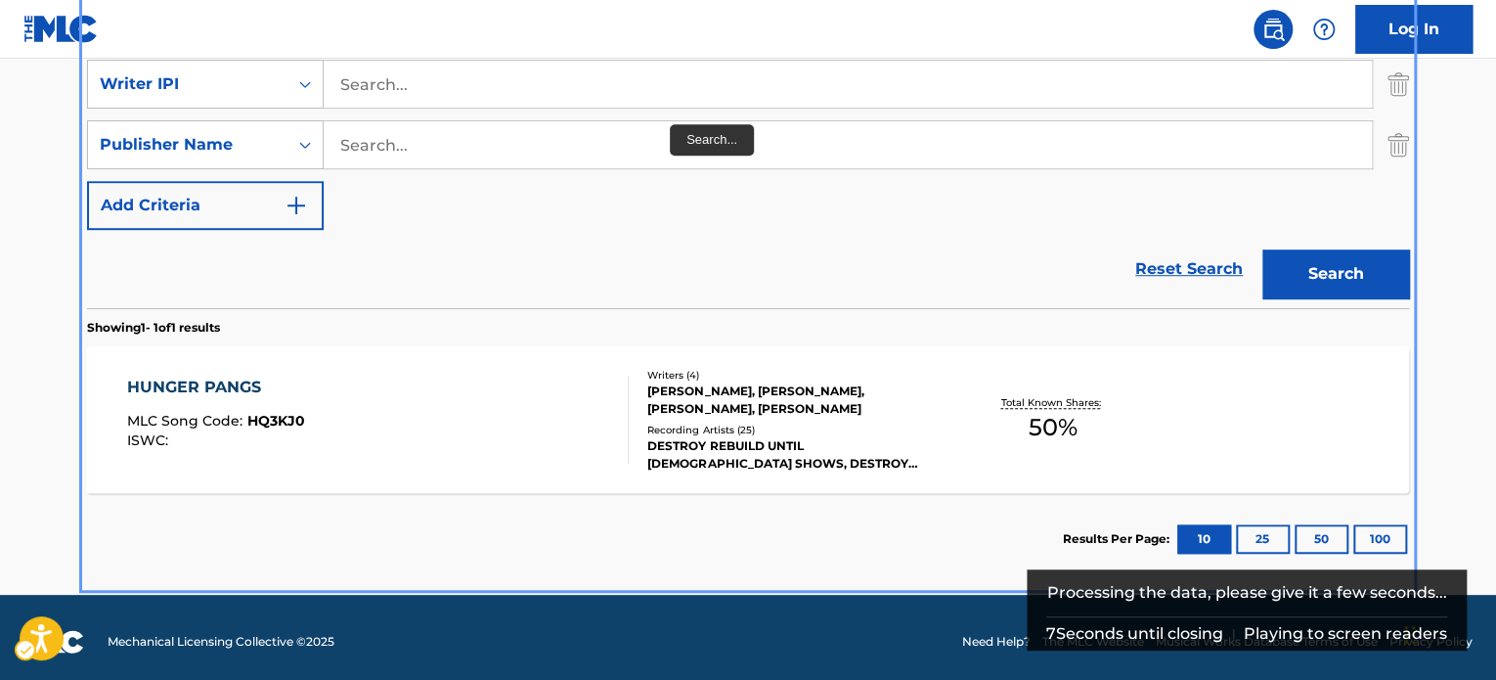
scroll to position [499, 0]
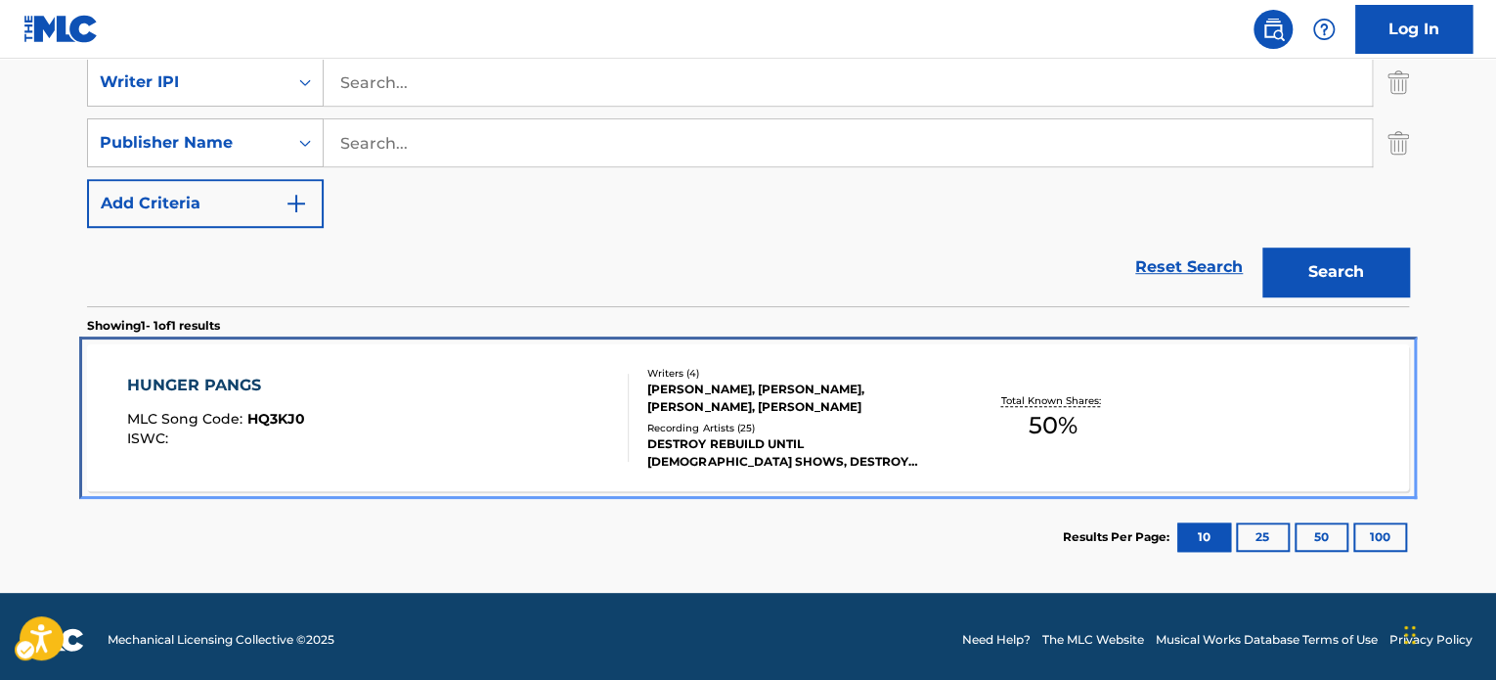
click at [544, 435] on div "HUNGER PANGS MLC Song Code : HQ3KJ0 ISWC :" at bounding box center [378, 418] width 503 height 88
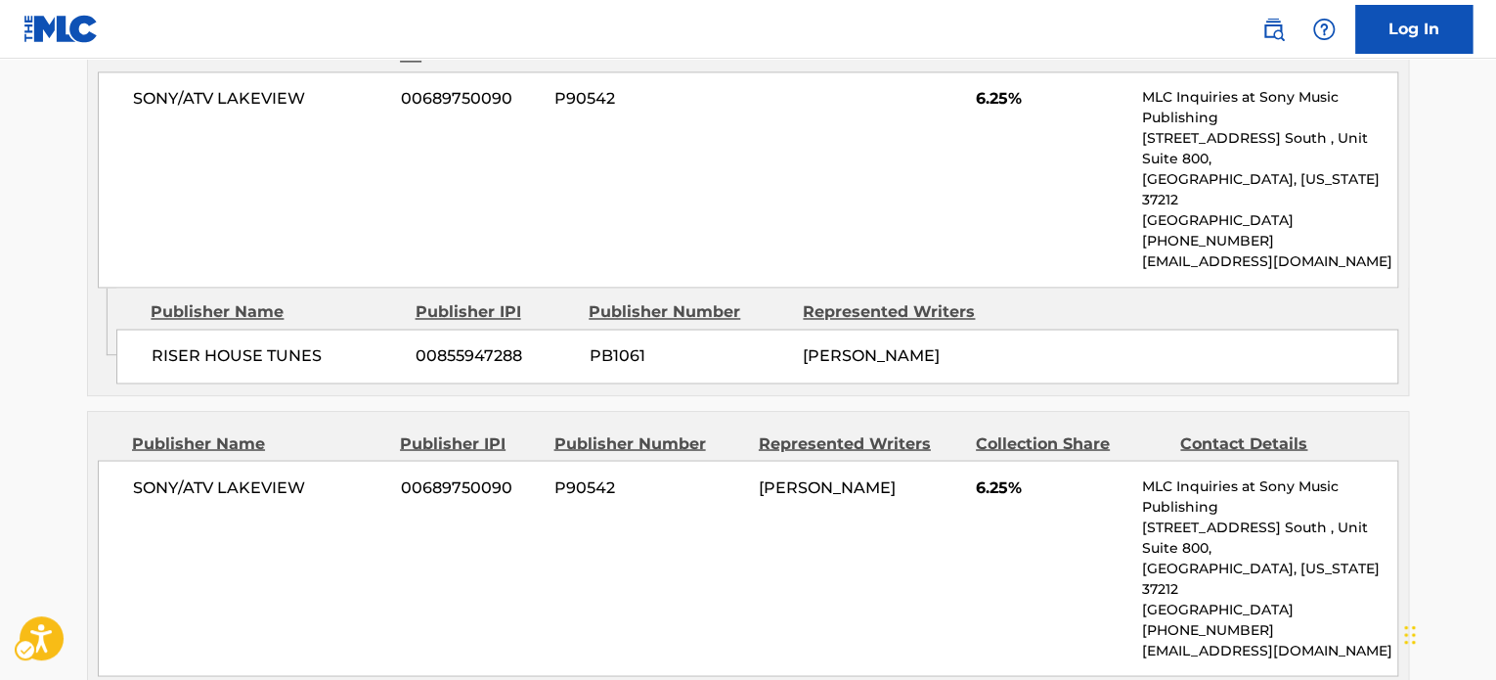
scroll to position [1564, 0]
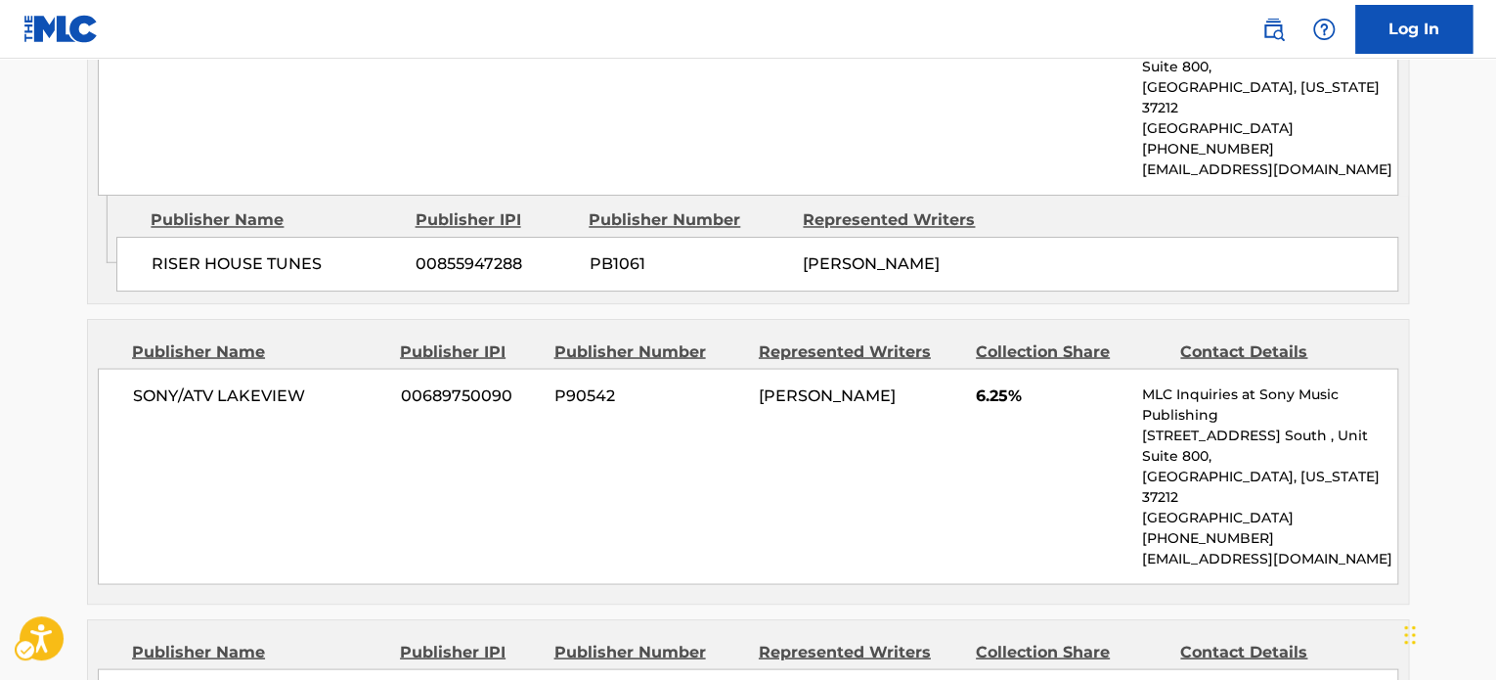
click at [1038, 76] on div "SONY/ATV LAKEVIEW 00689750090 P90542 6.25% MLC Inquiries at Sony Music Publishi…" at bounding box center [748, 87] width 1300 height 216
click at [1083, 368] on div "SONY/ATV LAKEVIEW 00689750090 P90542 [PERSON_NAME] 6.25% MLC Inquiries at Sony …" at bounding box center [748, 476] width 1300 height 216
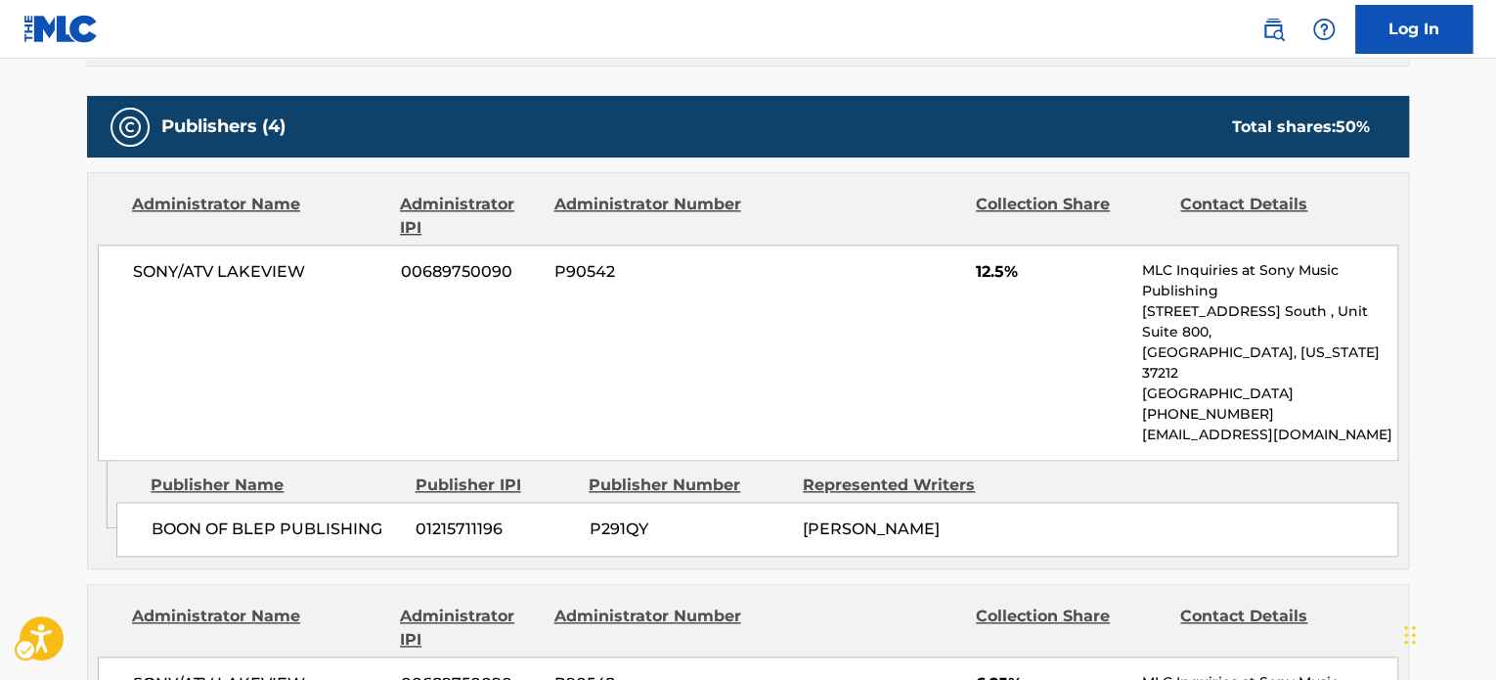
scroll to position [880, 0]
